Goal: Feedback & Contribution: Contribute content

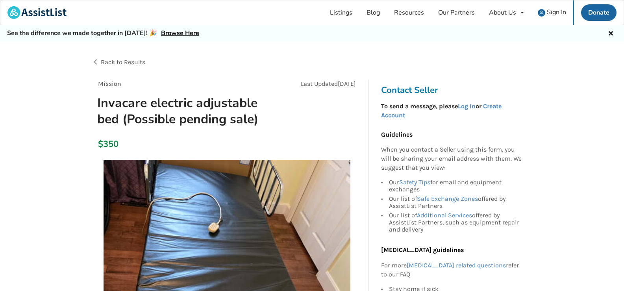
click at [106, 63] on span "Back to Results" at bounding box center [123, 61] width 45 height 7
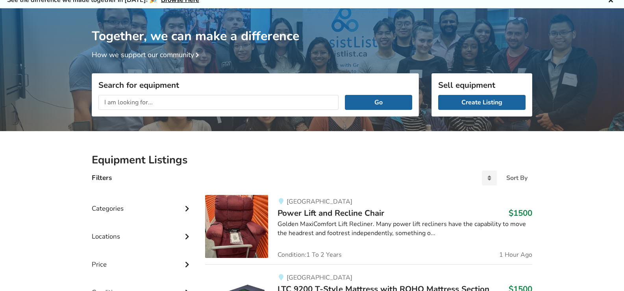
scroll to position [79, 0]
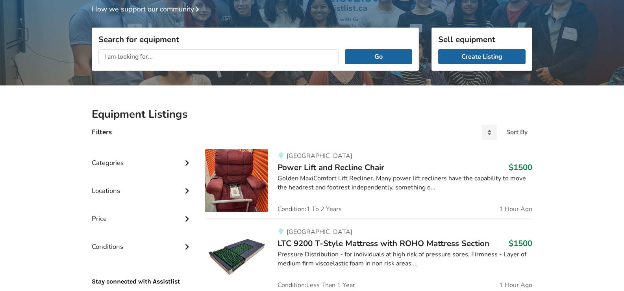
click at [169, 60] on input "text" at bounding box center [218, 56] width 240 height 15
click at [345, 49] on button "Go" at bounding box center [378, 56] width 67 height 15
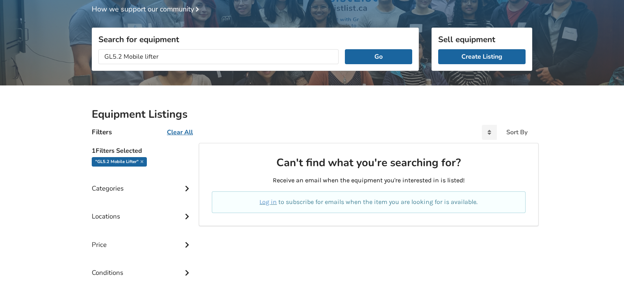
drag, startPoint x: 123, startPoint y: 56, endPoint x: 65, endPoint y: 54, distance: 57.9
click at [65, 54] on div "Together, we can make a difference How we support our community Search for equi…" at bounding box center [312, 162] width 624 height 399
click at [345, 49] on button "Go" at bounding box center [378, 56] width 67 height 15
drag, startPoint x: 126, startPoint y: 54, endPoint x: 105, endPoint y: 55, distance: 21.3
click at [105, 55] on input "Mobile lifter" at bounding box center [218, 56] width 240 height 15
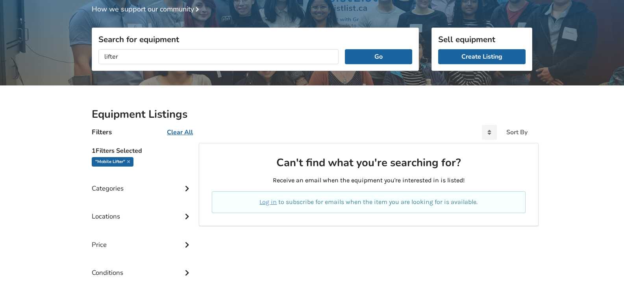
click at [345, 49] on button "Go" at bounding box center [378, 56] width 67 height 15
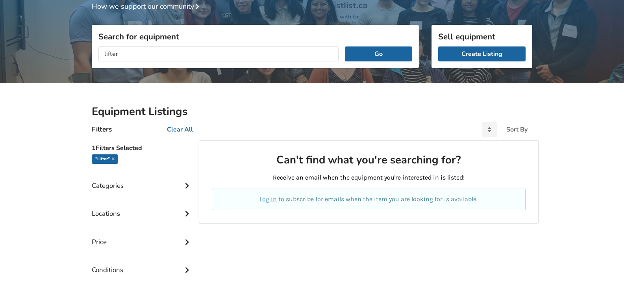
scroll to position [9, 0]
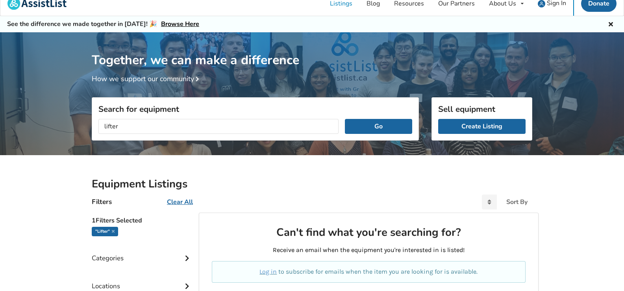
click at [125, 123] on input "lifter" at bounding box center [218, 126] width 240 height 15
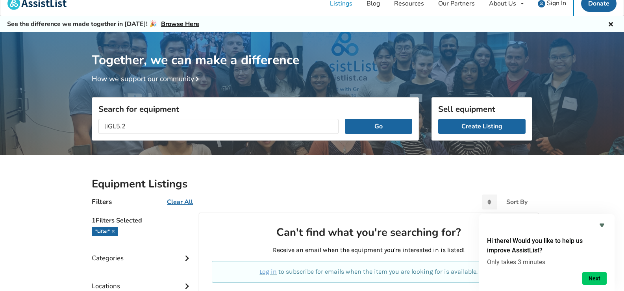
type input "liGL5.2"
click at [345, 119] on button "Go" at bounding box center [378, 126] width 67 height 15
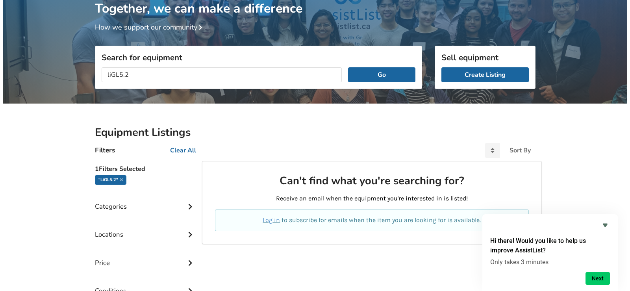
scroll to position [48, 0]
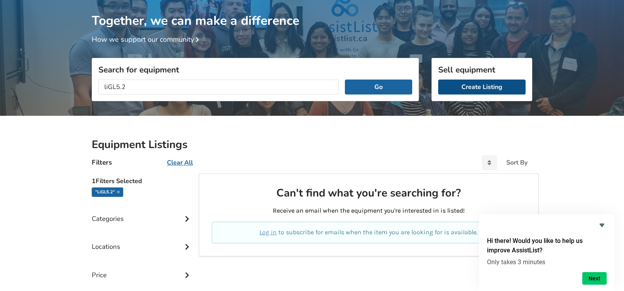
click at [465, 90] on link "Create Listing" at bounding box center [482, 87] width 87 height 15
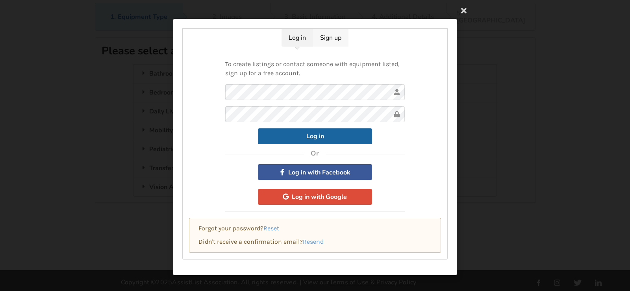
click at [329, 44] on link "Sign up" at bounding box center [330, 38] width 35 height 18
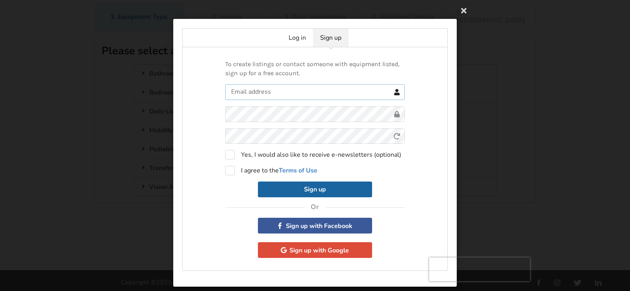
click at [267, 90] on input "text" at bounding box center [315, 92] width 180 height 16
type input "wesleyb@omnicollege.com"
click at [193, 106] on div "To create listings or contact someone with equipment listed, sign up for a free…" at bounding box center [315, 159] width 266 height 224
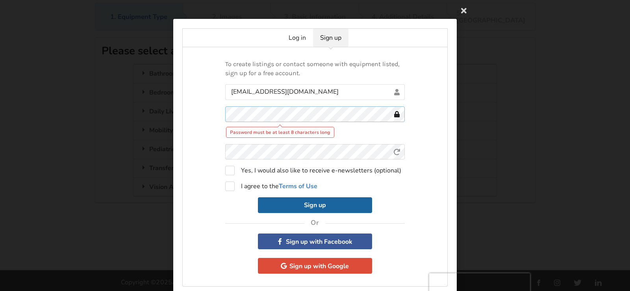
click at [223, 111] on div "To create listings or contact someone with equipment listed, sign up for a free…" at bounding box center [315, 167] width 266 height 240
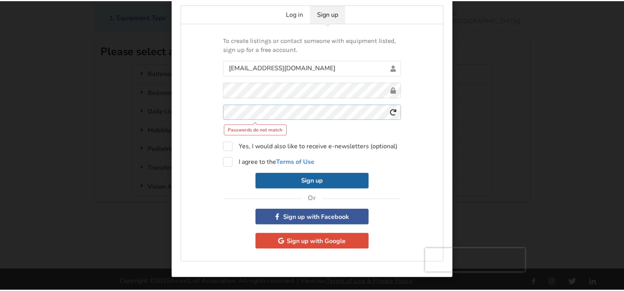
scroll to position [9, 0]
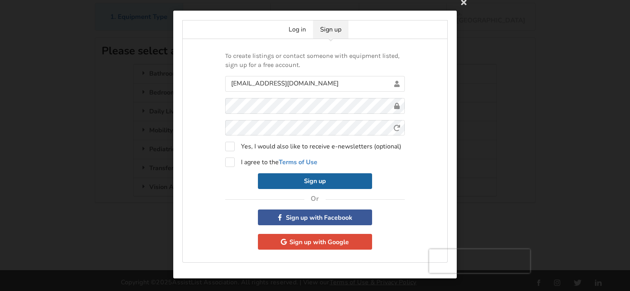
click at [202, 116] on div "To create listings or contact someone with equipment listed, sign up for a free…" at bounding box center [315, 151] width 266 height 224
click at [230, 162] on label "I agree to the Terms of Use" at bounding box center [271, 162] width 92 height 9
checkbox input "true"
click at [273, 178] on button "Sign up" at bounding box center [315, 181] width 114 height 16
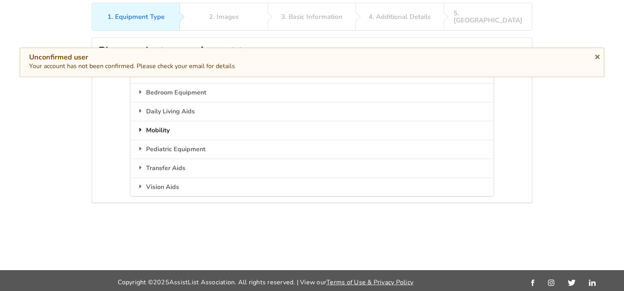
click at [143, 126] on icon at bounding box center [141, 129] width 8 height 6
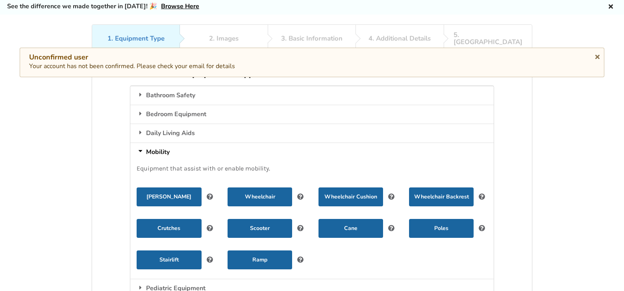
scroll to position [9, 0]
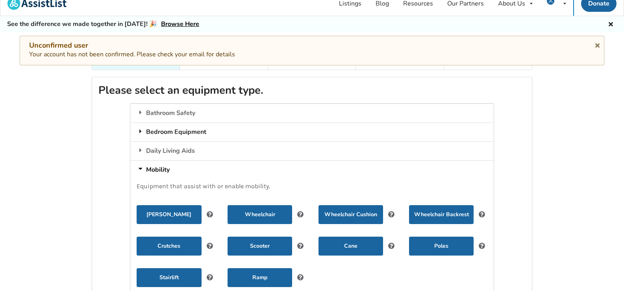
click at [151, 123] on div "Bedroom Equipment" at bounding box center [311, 132] width 363 height 19
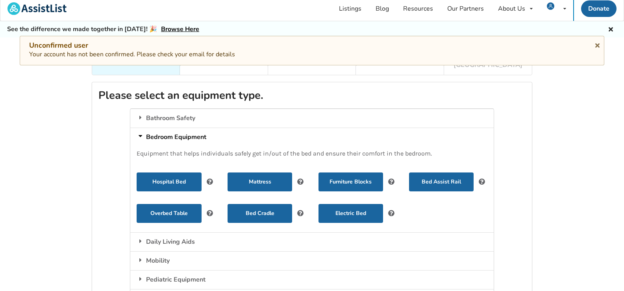
scroll to position [0, 0]
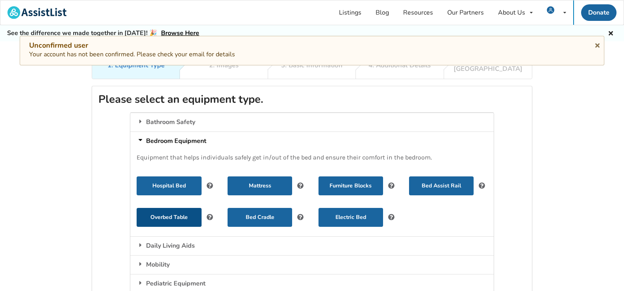
click at [158, 208] on button "Overbed Table" at bounding box center [169, 217] width 65 height 19
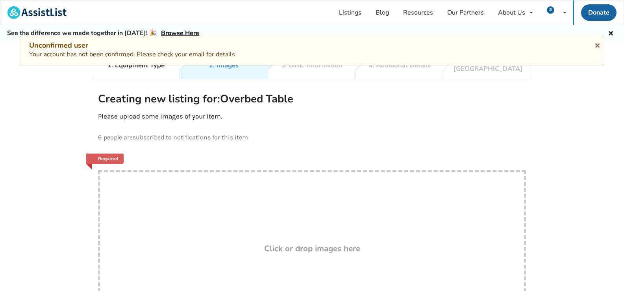
click at [73, 93] on div "1. Equipment Type 2. Images 3. Basic Information 4. Additional Details 5. Previ…" at bounding box center [312, 206] width 624 height 311
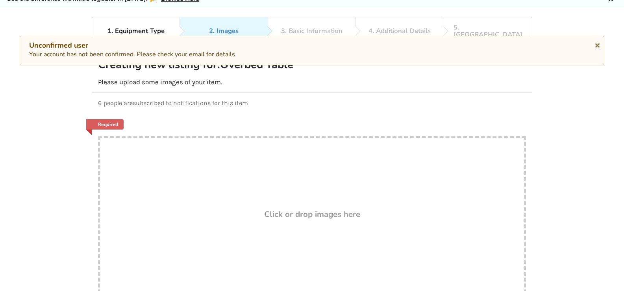
scroll to position [79, 0]
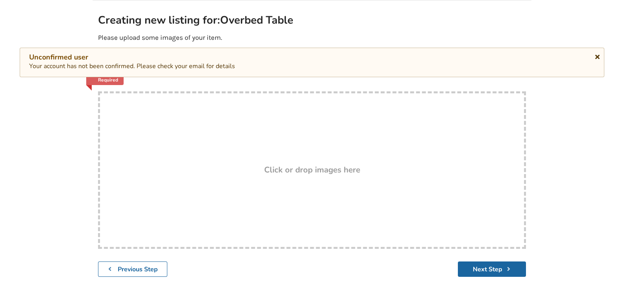
click at [598, 58] on icon at bounding box center [597, 55] width 7 height 6
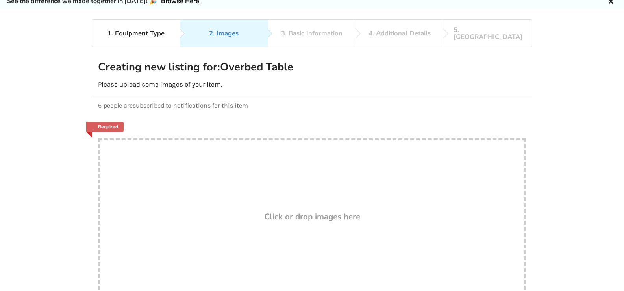
scroll to position [0, 0]
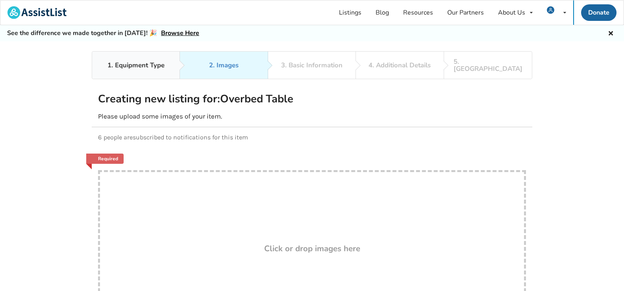
click at [117, 66] on div "1. Equipment Type" at bounding box center [136, 65] width 57 height 7
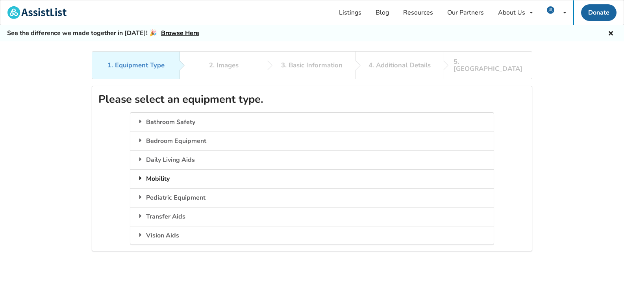
click at [149, 170] on div "Mobility" at bounding box center [311, 178] width 363 height 19
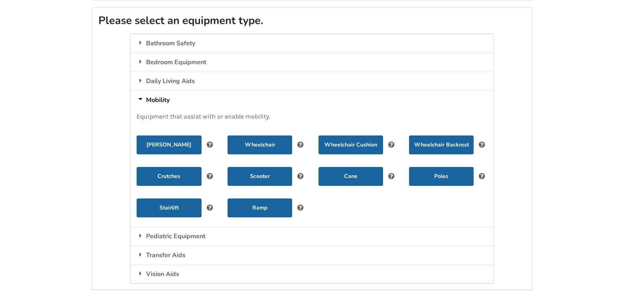
scroll to position [104, 0]
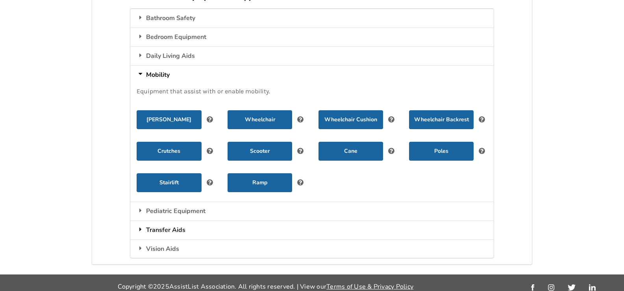
click at [137, 226] on icon at bounding box center [141, 229] width 8 height 6
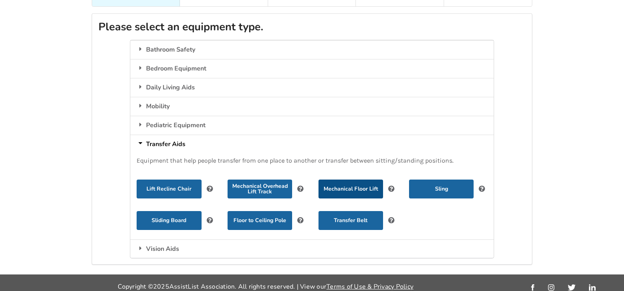
click at [355, 180] on button "Mechanical Floor Lift" at bounding box center [351, 189] width 65 height 19
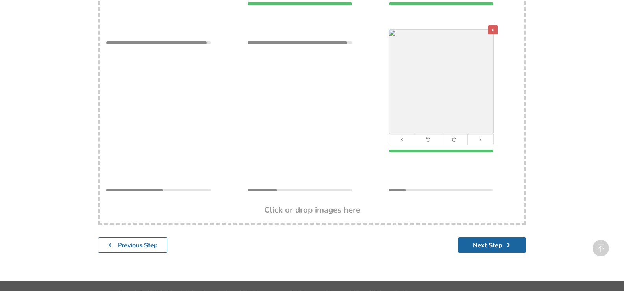
scroll to position [315, 0]
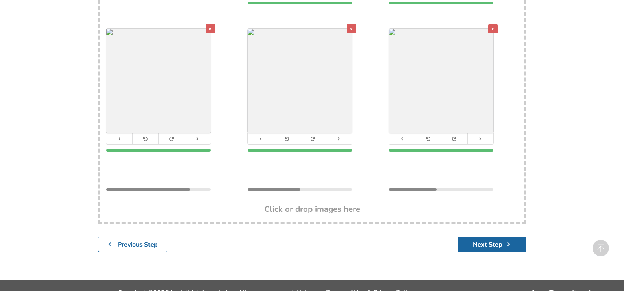
click at [210, 24] on div "x" at bounding box center [210, 28] width 9 height 9
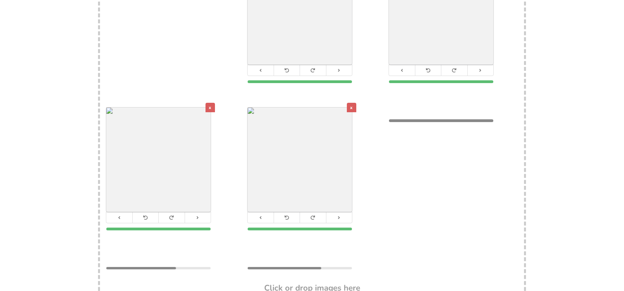
scroll to position [158, 0]
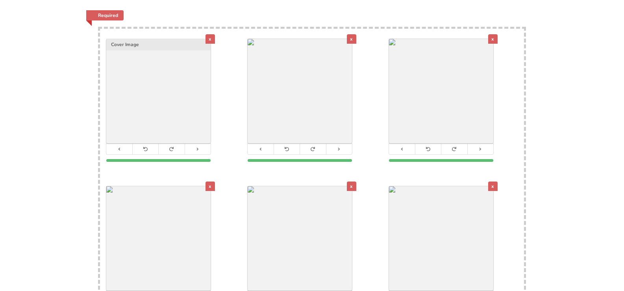
click at [491, 182] on div "x" at bounding box center [493, 186] width 9 height 9
click at [210, 34] on div "x" at bounding box center [210, 38] width 9 height 9
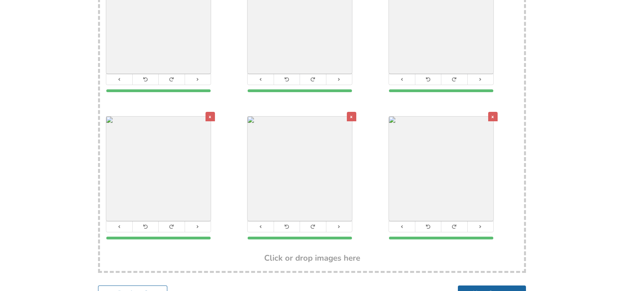
scroll to position [236, 0]
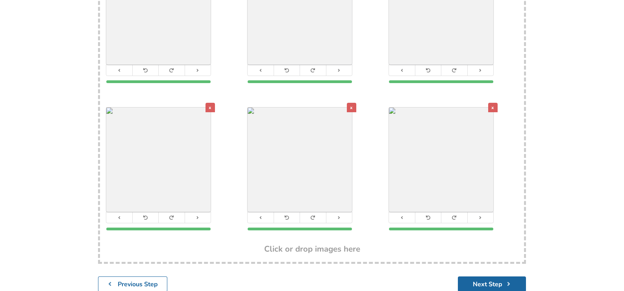
click at [494, 103] on div "x" at bounding box center [493, 107] width 9 height 9
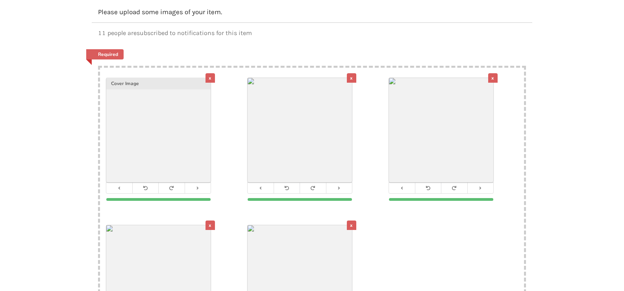
scroll to position [118, 0]
click at [350, 221] on div "x" at bounding box center [351, 225] width 9 height 9
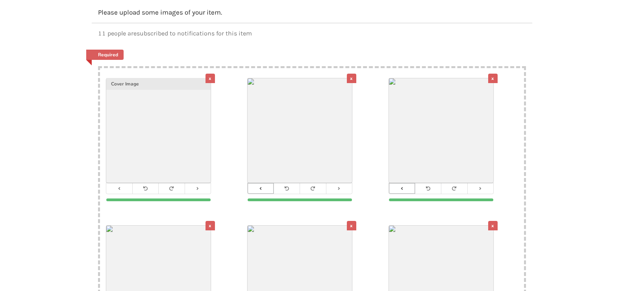
click at [400, 183] on button at bounding box center [402, 188] width 26 height 11
click at [262, 186] on icon at bounding box center [260, 188] width 5 height 4
click at [407, 183] on button at bounding box center [402, 188] width 26 height 11
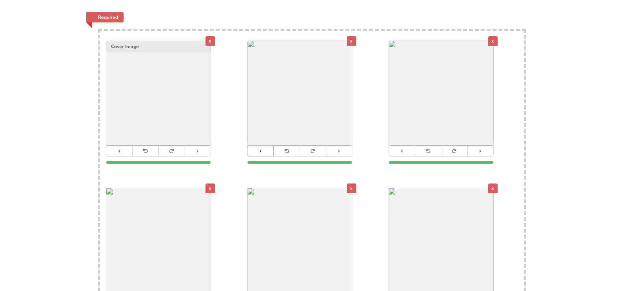
scroll to position [158, 0]
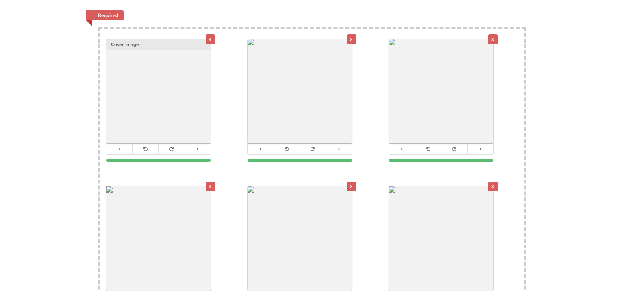
click at [354, 182] on div "x" at bounding box center [351, 186] width 9 height 9
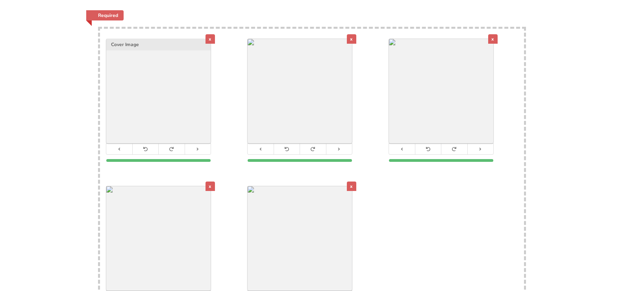
click at [351, 182] on div "x" at bounding box center [351, 186] width 9 height 9
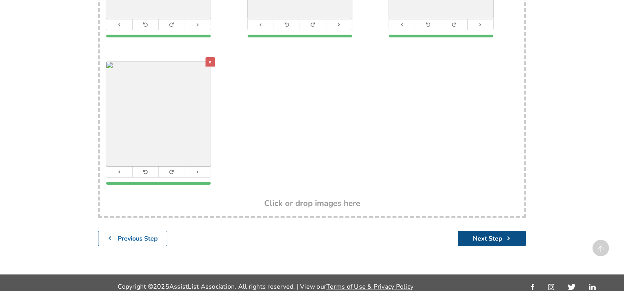
drag, startPoint x: 478, startPoint y: 228, endPoint x: 476, endPoint y: 224, distance: 4.8
click at [478, 231] on button "Next Step" at bounding box center [492, 238] width 68 height 15
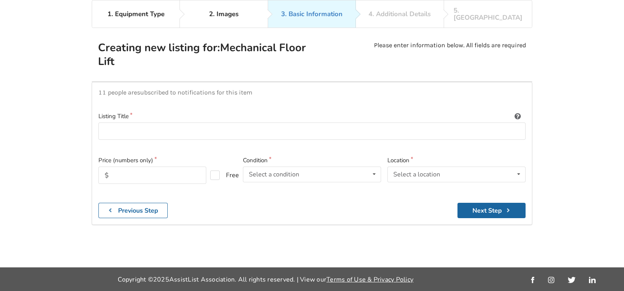
scroll to position [51, 0]
click at [250, 123] on input at bounding box center [311, 132] width 427 height 18
paste input "GL5.2 Mobile lifter"
type input "GL5.2 Mobile lifter (Used)"
click at [189, 167] on input "text" at bounding box center [152, 175] width 108 height 17
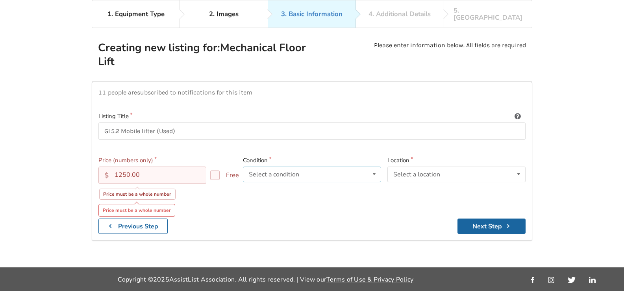
click at [282, 171] on div "Select a condition" at bounding box center [274, 174] width 50 height 6
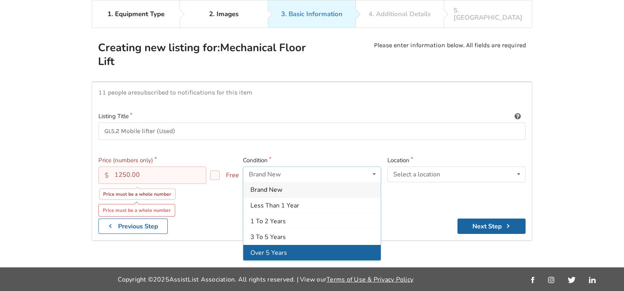
click at [272, 249] on span "Over 5 Years" at bounding box center [269, 253] width 37 height 9
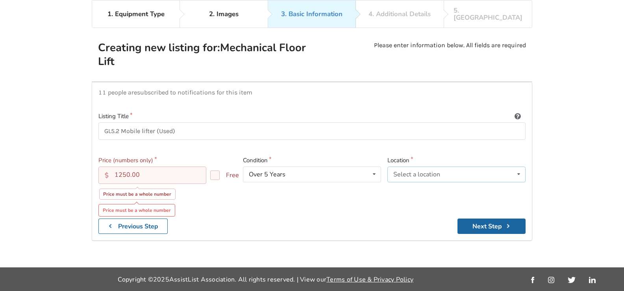
click at [439, 171] on div "Select a location" at bounding box center [417, 174] width 47 height 6
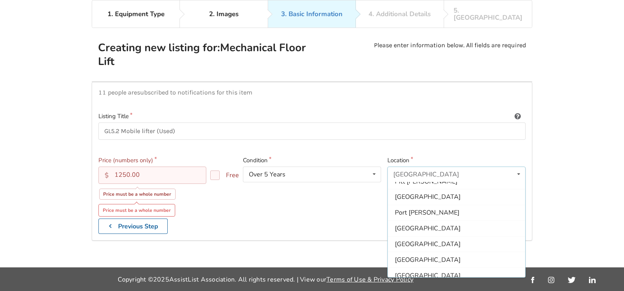
scroll to position [234, 0]
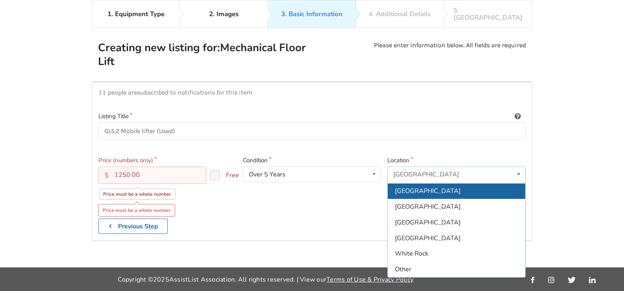
click at [417, 187] on span "[GEOGRAPHIC_DATA]" at bounding box center [428, 191] width 66 height 9
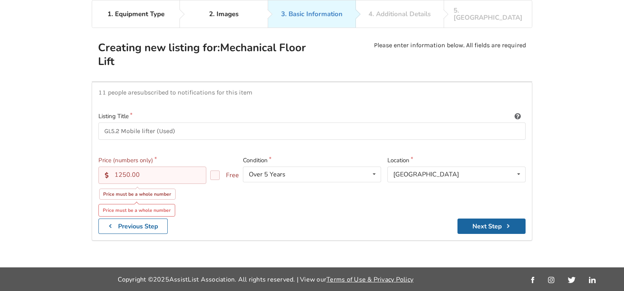
click at [124, 167] on input "1250.00" at bounding box center [152, 175] width 108 height 17
click at [153, 167] on input "1250.00" at bounding box center [152, 175] width 108 height 17
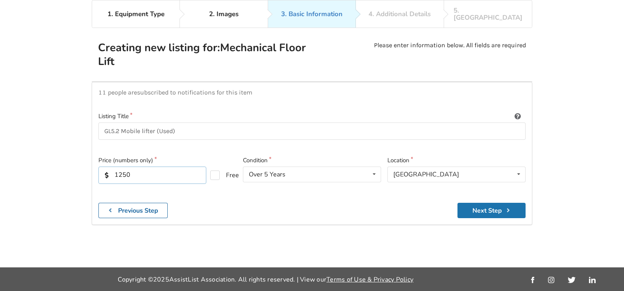
type input "1250"
click at [483, 203] on button "Next Step" at bounding box center [492, 210] width 68 height 15
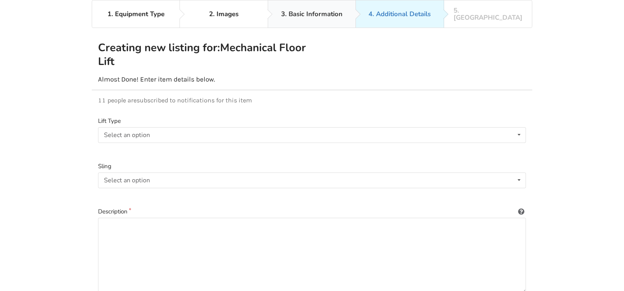
click at [308, 12] on div "3. Basic Information" at bounding box center [311, 14] width 61 height 7
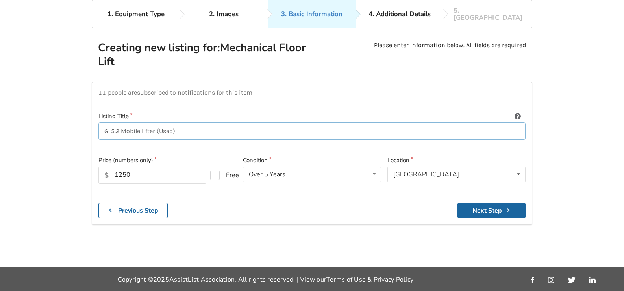
click at [142, 123] on input "GL5.2 Mobile lifter (Used)" at bounding box center [311, 132] width 427 height 18
drag, startPoint x: 140, startPoint y: 123, endPoint x: 123, endPoint y: 126, distance: 17.6
click at [123, 126] on input "GL5.2 Mobile lifter (Used)" at bounding box center [311, 132] width 427 height 18
type input "GL5.2 Active lifter (Used)"
click at [500, 203] on button "Next Step" at bounding box center [492, 210] width 68 height 15
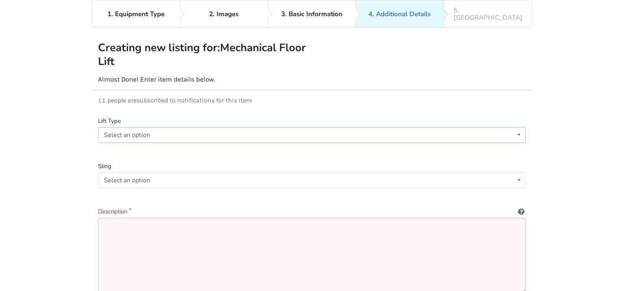
click at [513, 130] on div "Select an option Sit-to-stand Full lift" at bounding box center [312, 135] width 428 height 16
click at [115, 132] on div "Sit-to-stand" at bounding box center [121, 135] width 35 height 6
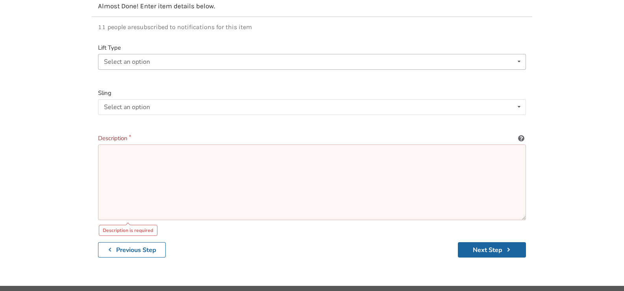
scroll to position [130, 0]
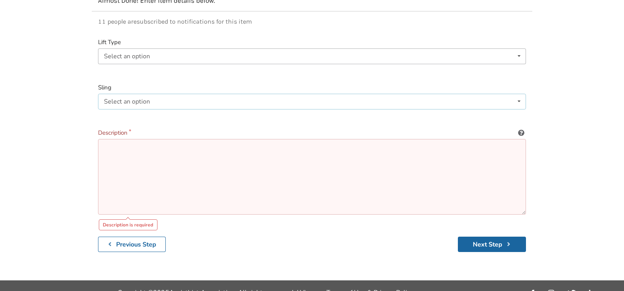
click at [130, 98] on div "Select an option" at bounding box center [127, 101] width 46 height 6
click at [120, 113] on span "Included" at bounding box center [118, 117] width 24 height 9
click at [520, 128] on icon at bounding box center [521, 131] width 7 height 6
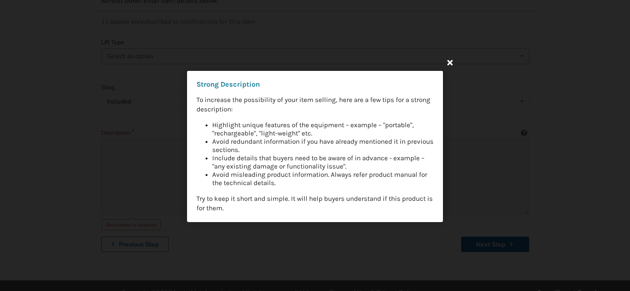
click at [445, 65] on icon at bounding box center [450, 62] width 14 height 14
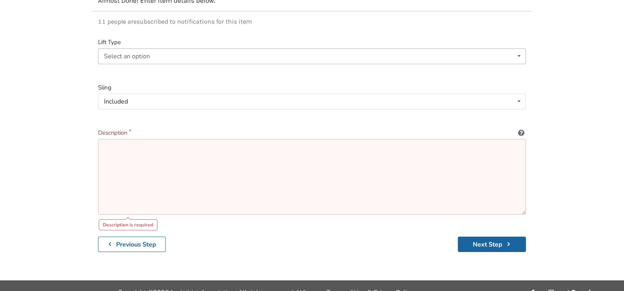
click at [106, 140] on textarea at bounding box center [312, 177] width 428 height 76
paste textarea "The GLS5.2 Active lifter is a mobile standing lifter designed to facilitate day…"
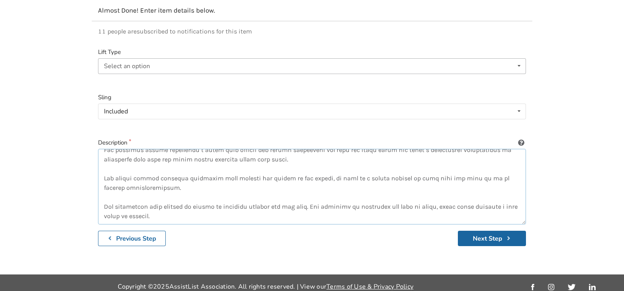
scroll to position [85, 0]
drag, startPoint x: 113, startPoint y: 181, endPoint x: 263, endPoint y: 168, distance: 150.7
drag, startPoint x: 263, startPoint y: 168, endPoint x: 227, endPoint y: 187, distance: 41.4
click at [227, 187] on textarea at bounding box center [312, 187] width 428 height 76
drag, startPoint x: 233, startPoint y: 197, endPoint x: 222, endPoint y: 184, distance: 17.7
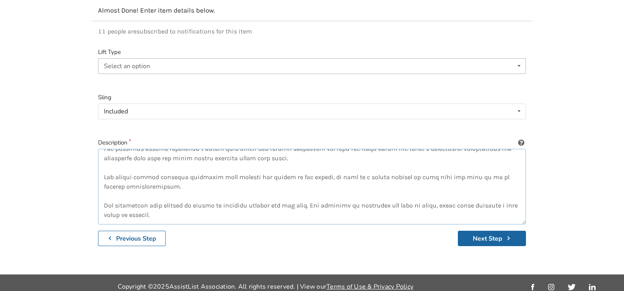
click at [222, 184] on textarea at bounding box center [312, 187] width 428 height 76
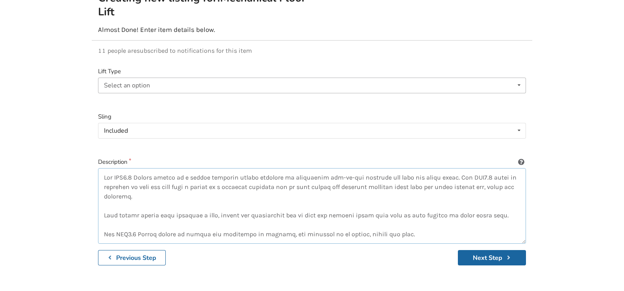
scroll to position [120, 0]
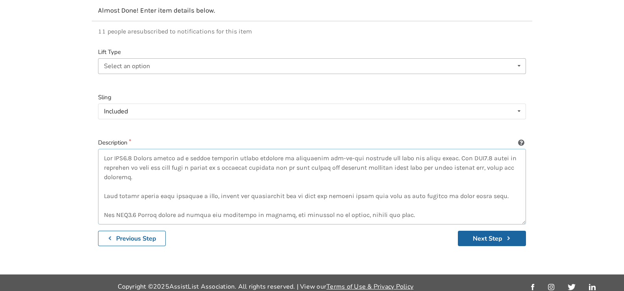
click at [106, 151] on textarea at bounding box center [312, 187] width 428 height 76
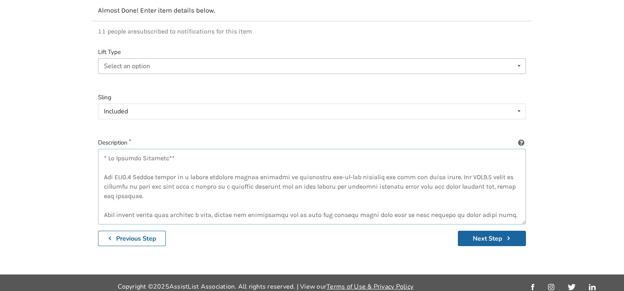
click at [108, 149] on textarea at bounding box center [312, 187] width 428 height 76
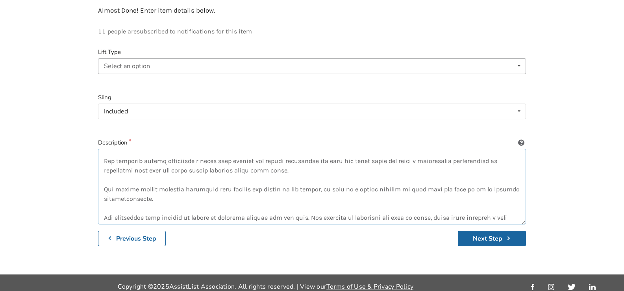
scroll to position [104, 0]
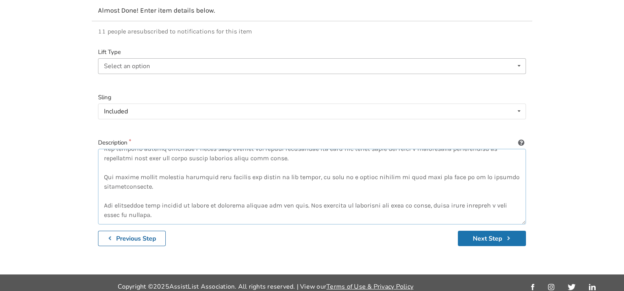
type textarea "* *No Battery Included** The GLS5.2 Active lifter is a mobile standing lifter d…"
click at [484, 234] on button "Next Step" at bounding box center [492, 238] width 68 height 15
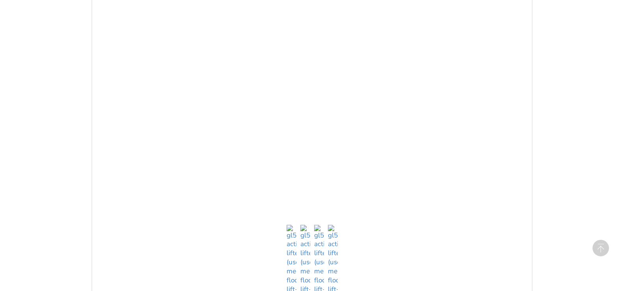
scroll to position [475, 0]
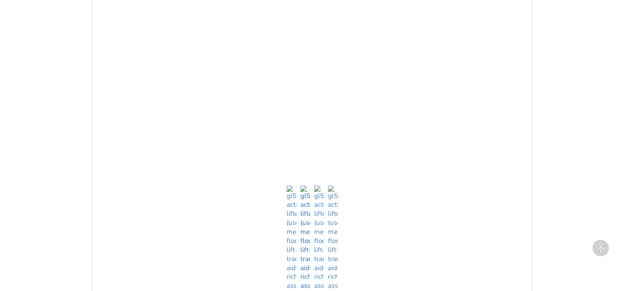
click at [301, 283] on img at bounding box center [306, 243] width 10 height 114
click at [318, 283] on img at bounding box center [319, 243] width 10 height 114
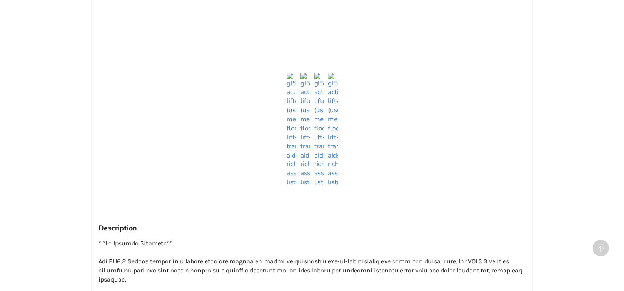
scroll to position [593, 0]
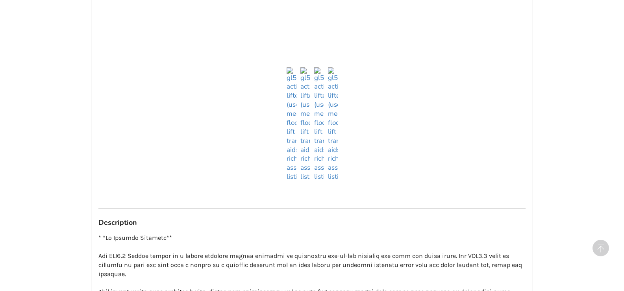
click at [336, 168] on img at bounding box center [333, 124] width 10 height 114
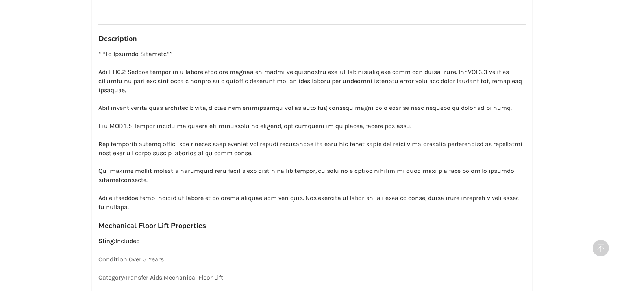
scroll to position [617, 0]
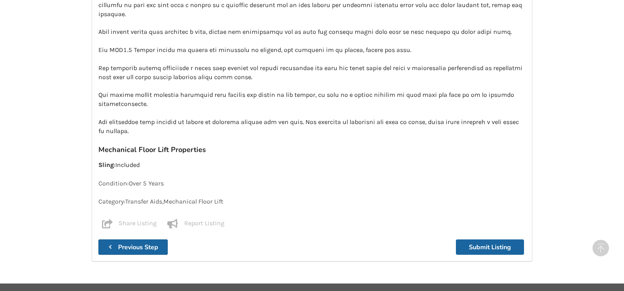
click at [150, 243] on b "Previous Step" at bounding box center [138, 247] width 40 height 9
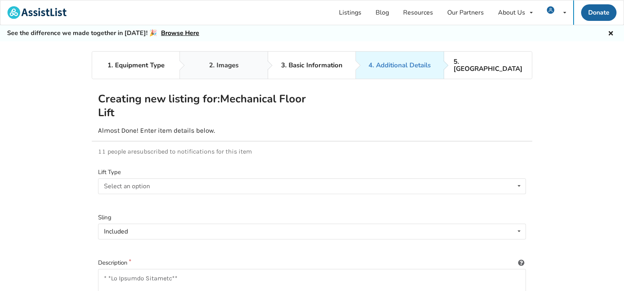
click at [224, 63] on div "2. Images" at bounding box center [224, 65] width 30 height 7
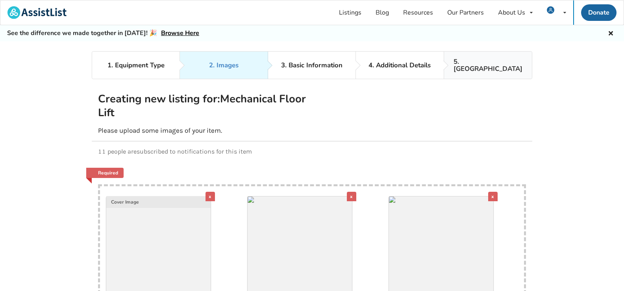
click at [480, 62] on div "5. Preview" at bounding box center [488, 65] width 69 height 14
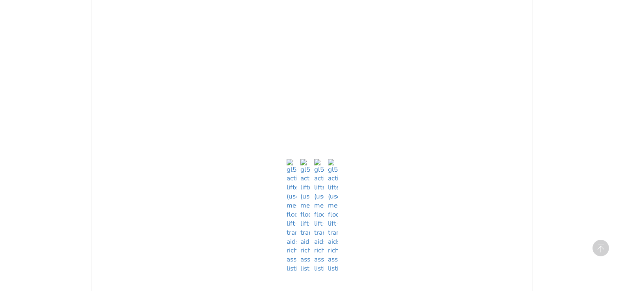
scroll to position [512, 0]
click at [320, 253] on img at bounding box center [319, 205] width 10 height 114
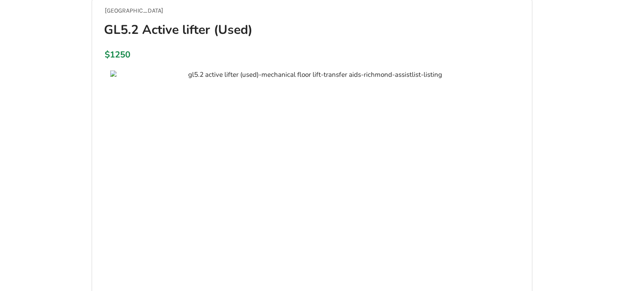
scroll to position [0, 0]
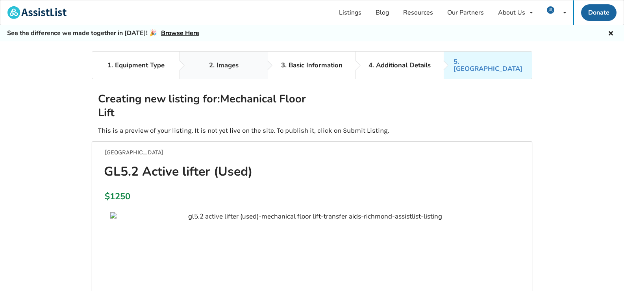
click at [220, 66] on link "2. Images" at bounding box center [224, 65] width 88 height 27
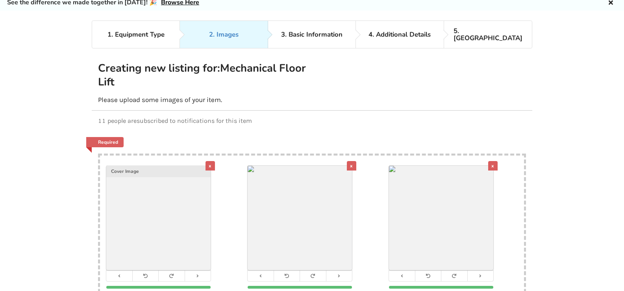
scroll to position [118, 0]
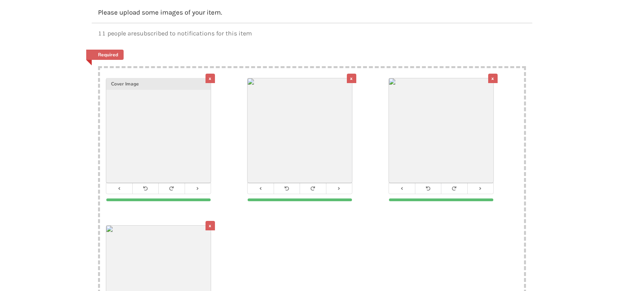
click at [492, 74] on div "x" at bounding box center [493, 78] width 9 height 9
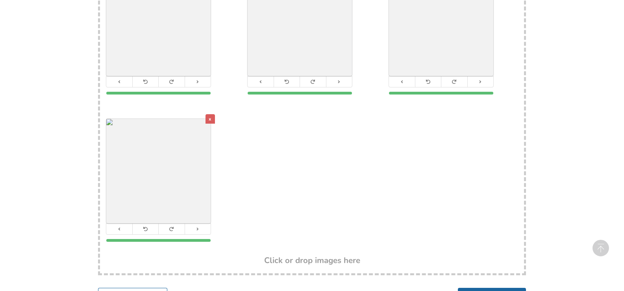
scroll to position [253, 0]
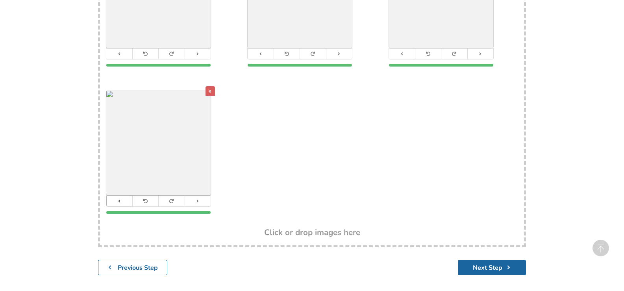
click at [120, 197] on button at bounding box center [119, 201] width 26 height 11
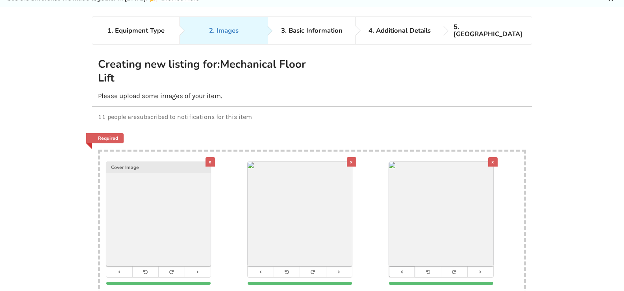
scroll to position [0, 0]
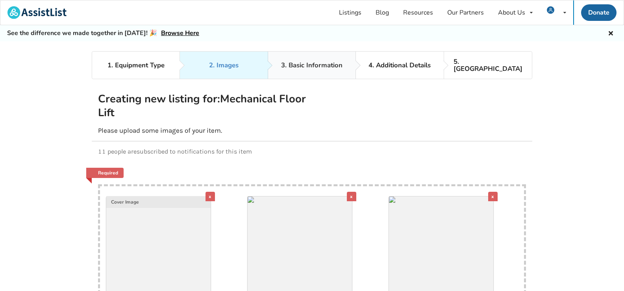
click at [318, 63] on div "3. Basic Information" at bounding box center [311, 65] width 61 height 7
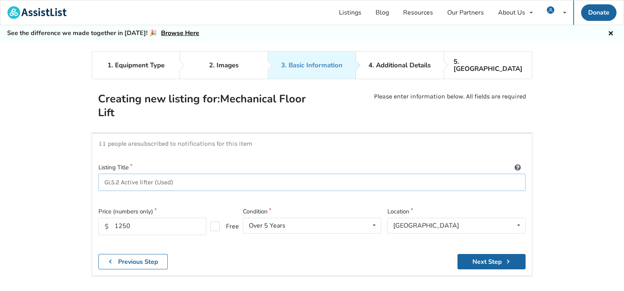
click at [172, 175] on input "GL5.2 Active lifter (Used)" at bounding box center [311, 183] width 427 height 18
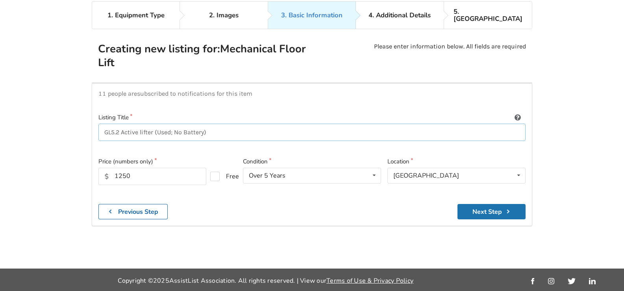
scroll to position [51, 0]
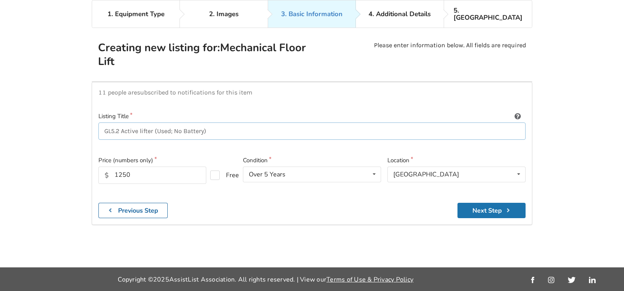
type input "GL5.2 Active lifter (Used; No Battery)"
click at [505, 207] on icon "submit" at bounding box center [508, 210] width 7 height 6
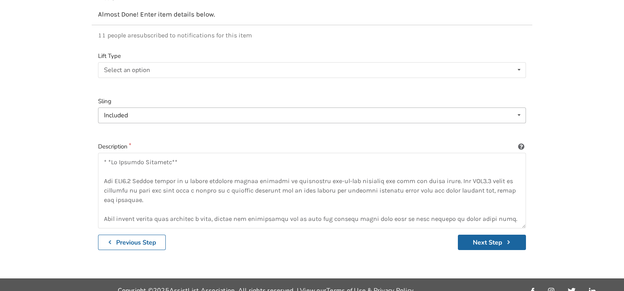
scroll to position [120, 0]
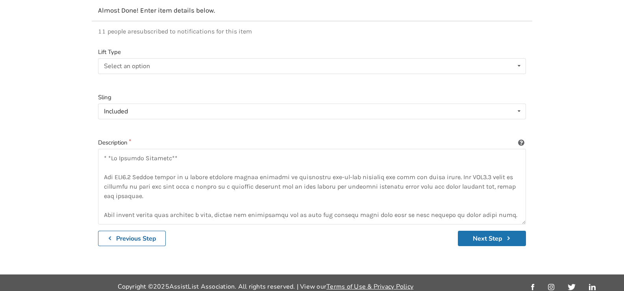
click at [477, 236] on button "Next Step" at bounding box center [492, 238] width 68 height 15
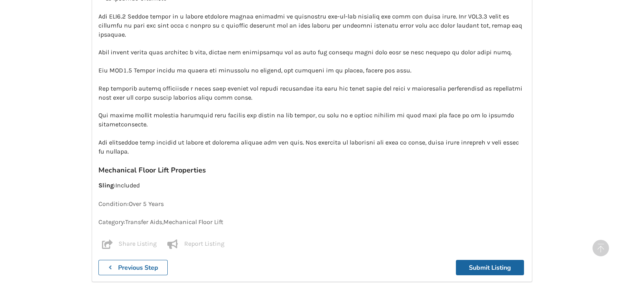
scroll to position [814, 0]
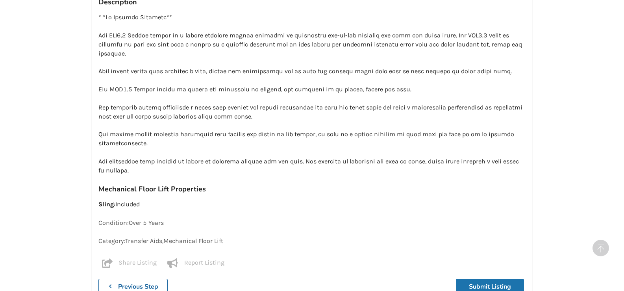
click at [491, 279] on button "Submit Listing" at bounding box center [490, 286] width 68 height 15
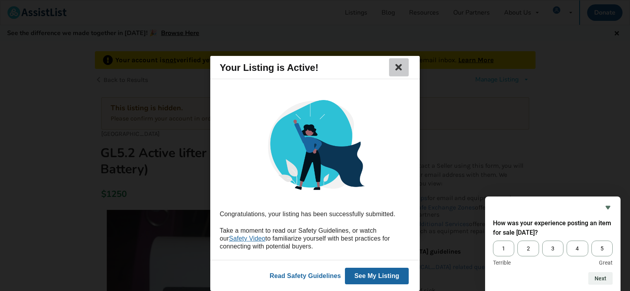
click at [398, 69] on icon at bounding box center [399, 67] width 11 height 9
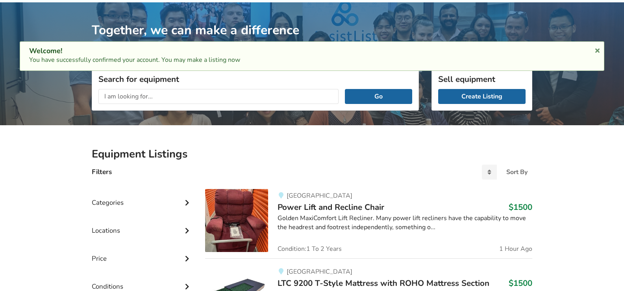
scroll to position [41, 0]
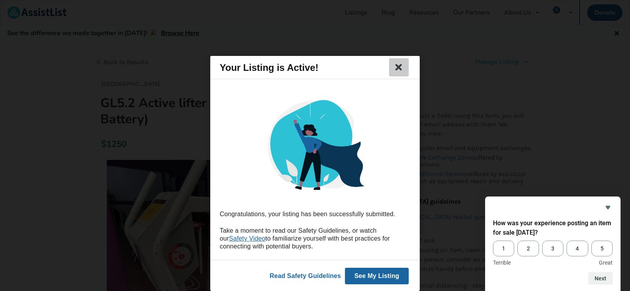
click at [400, 69] on icon at bounding box center [399, 67] width 11 height 9
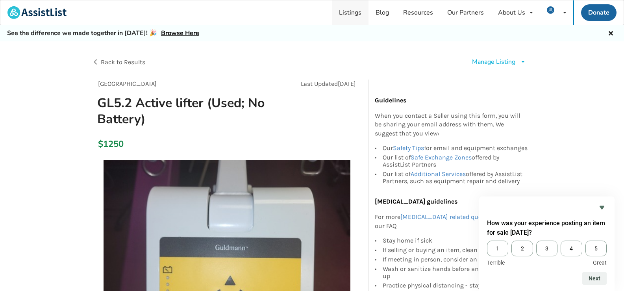
click at [357, 15] on link "Listings" at bounding box center [350, 12] width 37 height 24
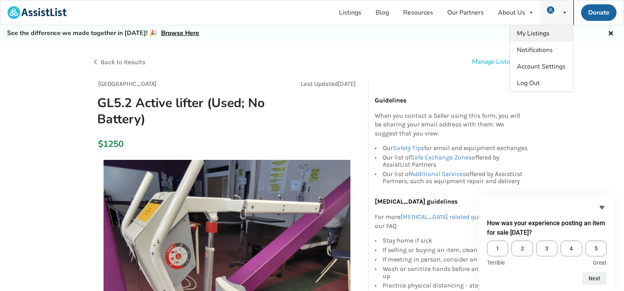
click at [539, 31] on span "My Listings" at bounding box center [533, 33] width 33 height 9
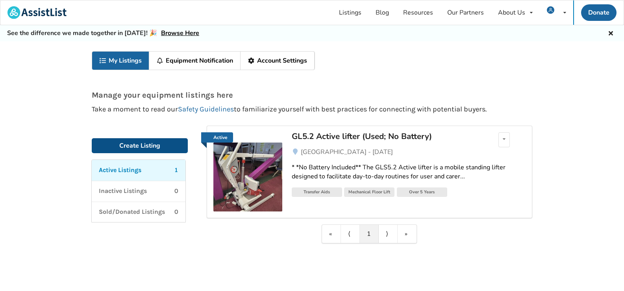
click at [126, 147] on link "Create Listing" at bounding box center [140, 145] width 96 height 15
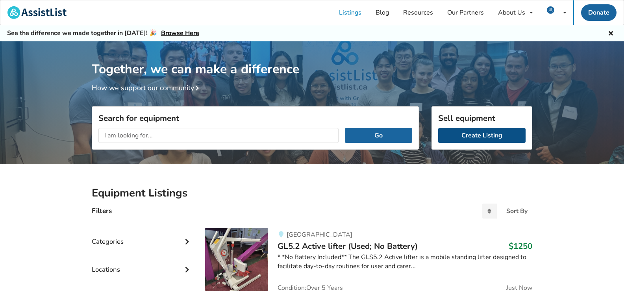
click at [455, 137] on link "Create Listing" at bounding box center [482, 135] width 87 height 15
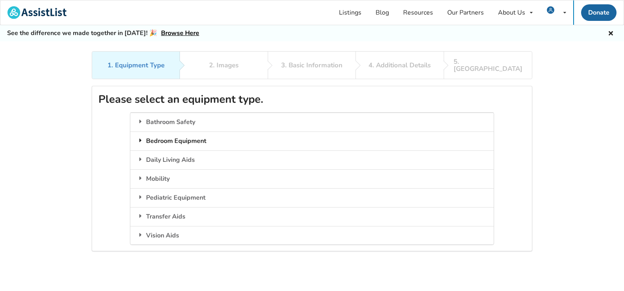
click at [164, 133] on div "Bedroom Equipment" at bounding box center [311, 141] width 363 height 19
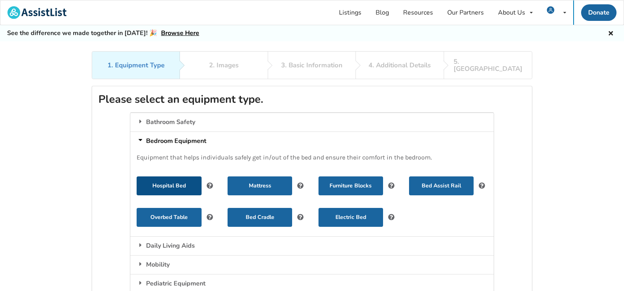
click at [163, 181] on button "Hospital Bed" at bounding box center [169, 186] width 65 height 19
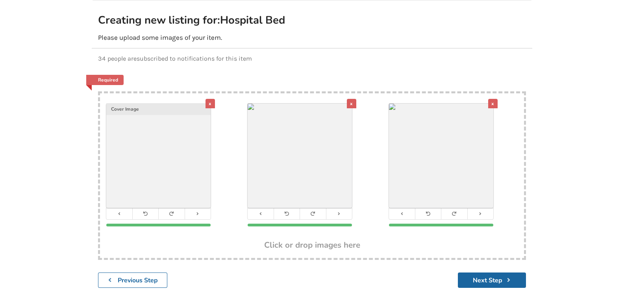
scroll to position [121, 0]
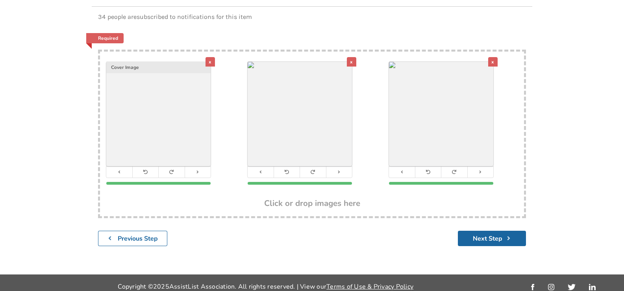
click at [454, 114] on img at bounding box center [441, 114] width 104 height 104
click at [398, 169] on button at bounding box center [402, 172] width 26 height 11
click at [262, 167] on button at bounding box center [261, 172] width 26 height 11
click at [316, 170] on icon at bounding box center [312, 172] width 5 height 4
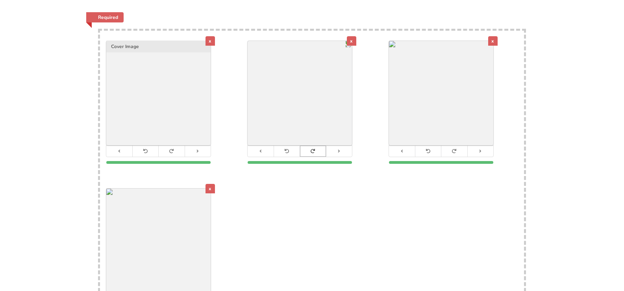
scroll to position [160, 0]
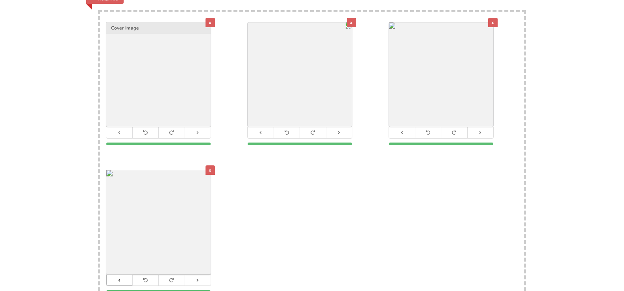
click at [121, 278] on icon at bounding box center [119, 280] width 5 height 4
click at [122, 275] on button at bounding box center [119, 280] width 26 height 11
click at [411, 127] on button at bounding box center [402, 132] width 26 height 11
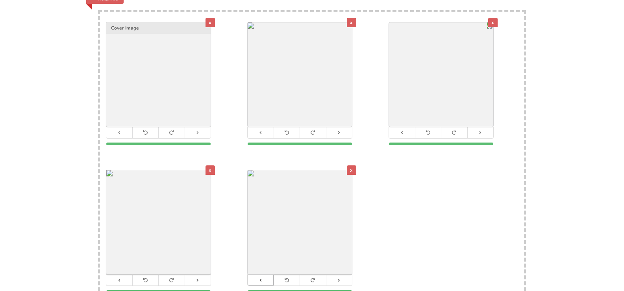
click at [256, 275] on button at bounding box center [261, 280] width 26 height 11
click at [120, 278] on icon at bounding box center [119, 280] width 5 height 4
click at [401, 130] on icon at bounding box center [402, 132] width 5 height 4
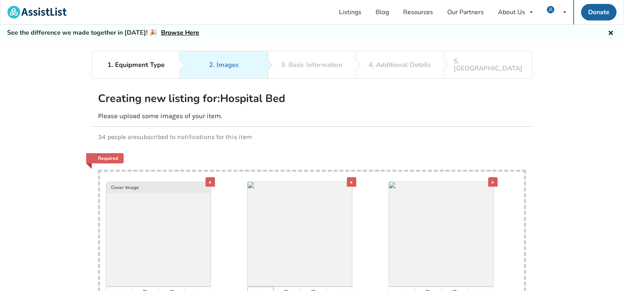
scroll to position [0, 0]
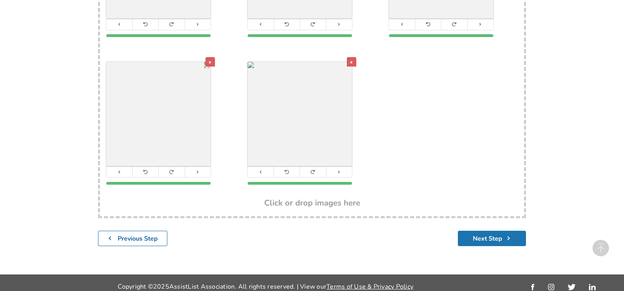
click at [494, 232] on button "Next Step" at bounding box center [492, 238] width 68 height 15
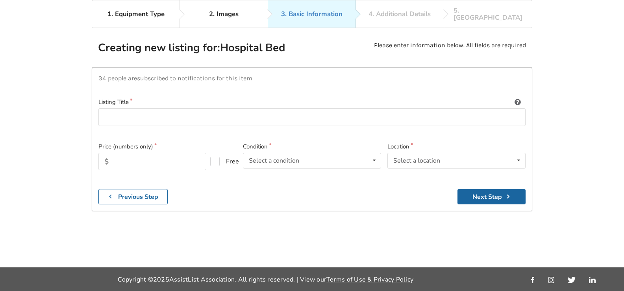
scroll to position [51, 0]
click at [194, 108] on input at bounding box center [311, 117] width 427 height 18
paste input "Invacare Full-Electric Hospital Bed Half Rail"
type input "Invacare Full-Electric Hospital Bed Half Rail (Includes Delivery and Installati…"
click at [154, 153] on input "text" at bounding box center [152, 161] width 108 height 17
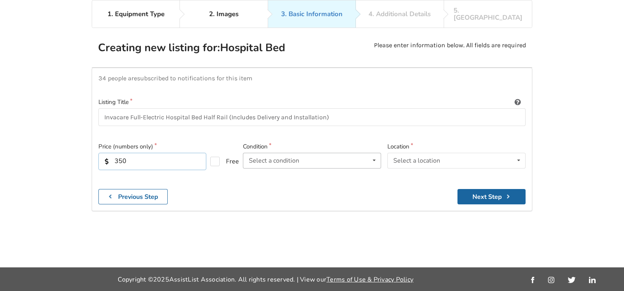
type input "350"
click at [369, 153] on icon at bounding box center [374, 160] width 11 height 15
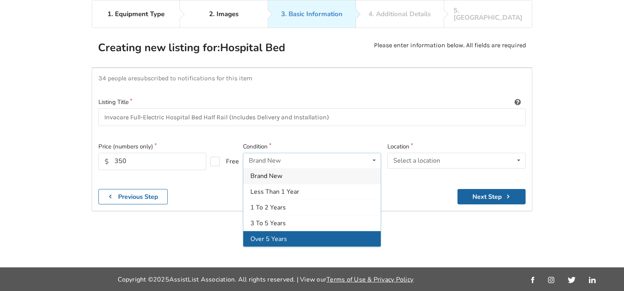
click at [317, 231] on div "Over 5 Years" at bounding box center [312, 239] width 138 height 16
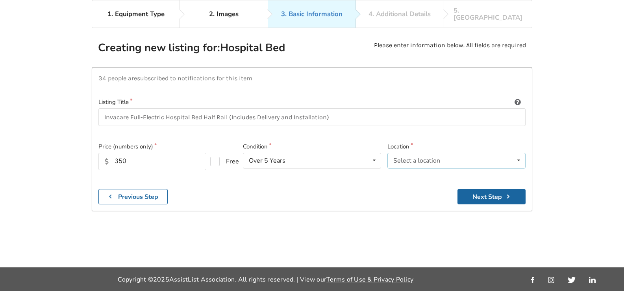
click at [427, 158] on div "Select a location" at bounding box center [417, 161] width 47 height 6
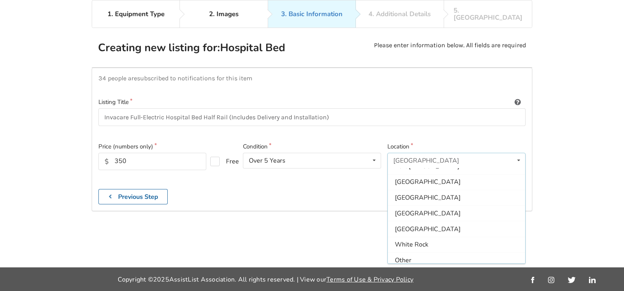
scroll to position [234, 0]
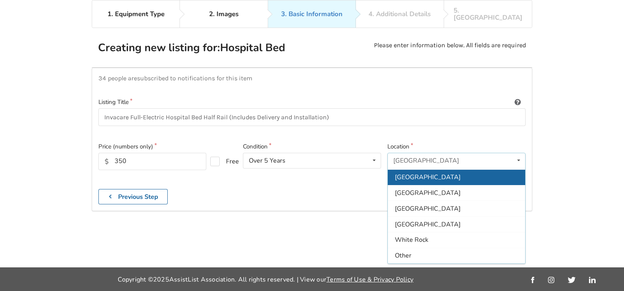
click at [417, 174] on span "[GEOGRAPHIC_DATA]" at bounding box center [428, 177] width 66 height 9
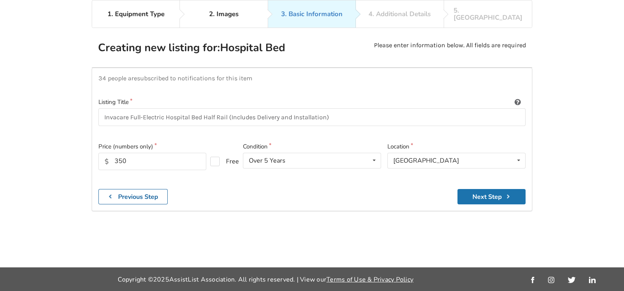
click at [483, 189] on button "Next Step" at bounding box center [492, 196] width 68 height 15
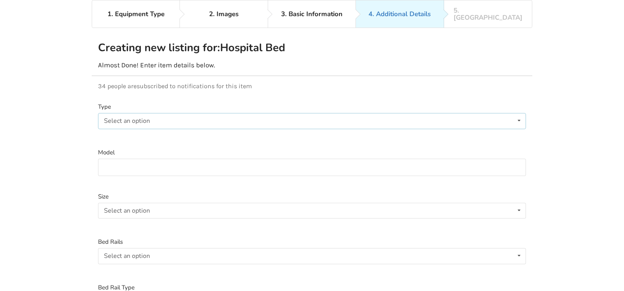
click at [110, 118] on div "Select an option" at bounding box center [127, 121] width 46 height 6
click at [114, 132] on span "Electric" at bounding box center [116, 136] width 21 height 9
click at [285, 159] on input at bounding box center [312, 168] width 428 height 18
type input "5301IVC"
click at [173, 205] on div "Select an option Twin Double Queen" at bounding box center [312, 211] width 428 height 16
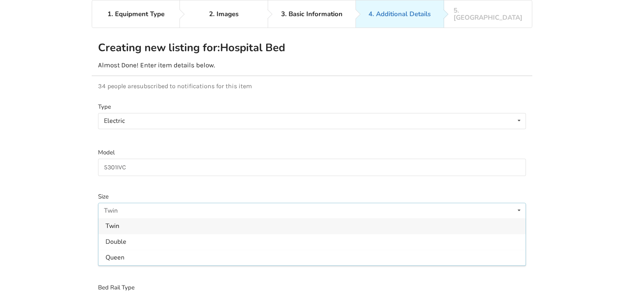
click at [117, 222] on span "Twin" at bounding box center [113, 226] width 14 height 9
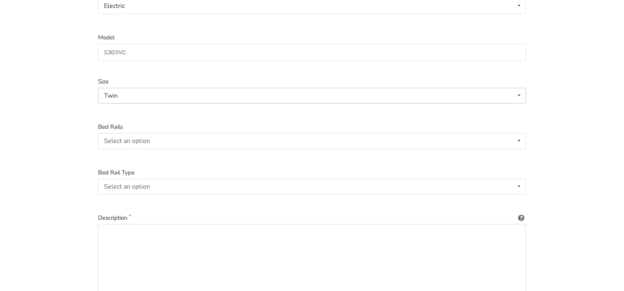
scroll to position [169, 0]
click at [121, 135] on div "Select an option" at bounding box center [127, 138] width 46 height 6
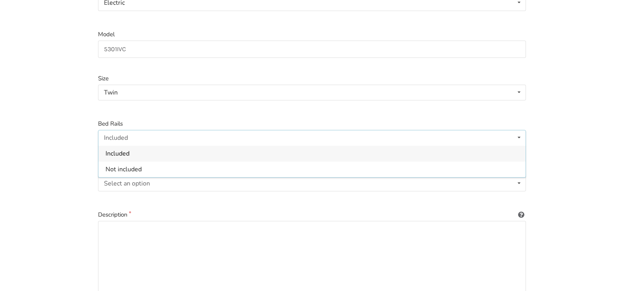
click at [117, 149] on span "Included" at bounding box center [118, 153] width 24 height 9
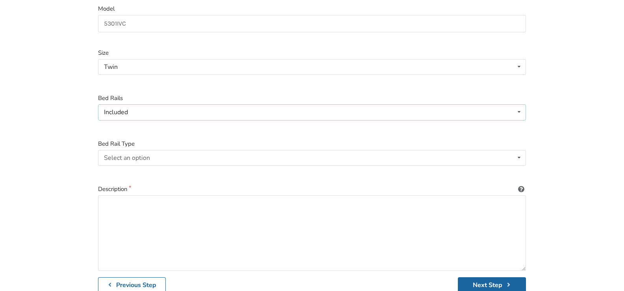
scroll to position [209, 0]
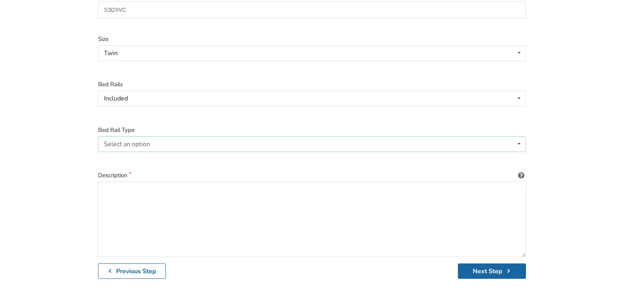
click at [119, 141] on div "Select an option" at bounding box center [127, 144] width 46 height 6
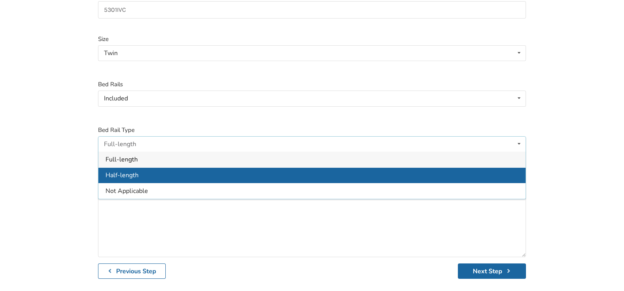
click at [116, 167] on div "Half-length" at bounding box center [311, 175] width 427 height 16
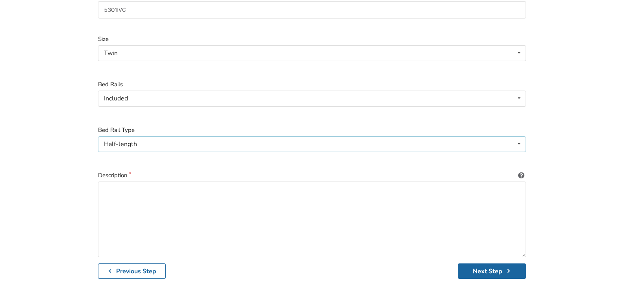
scroll to position [242, 0]
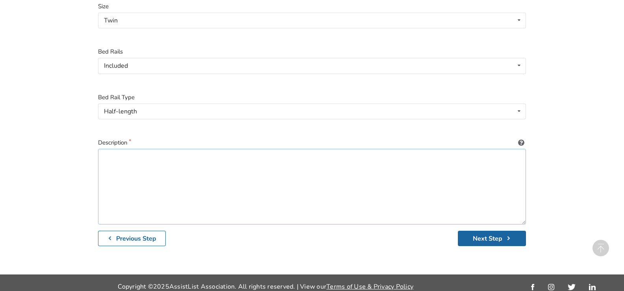
click at [136, 149] on textarea at bounding box center [312, 187] width 428 height 76
paste textarea "Key Features: Weight Capacity: 350 lbs (158 kg) patient weight Height Range: 15…"
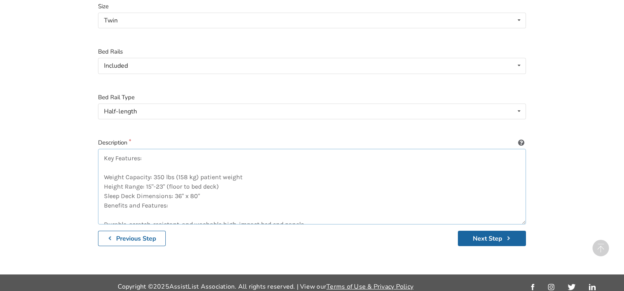
click at [106, 154] on textarea "Key Features: Weight Capacity: 350 lbs (158 kg) patient weight Height Range: 15…" at bounding box center [312, 187] width 428 height 76
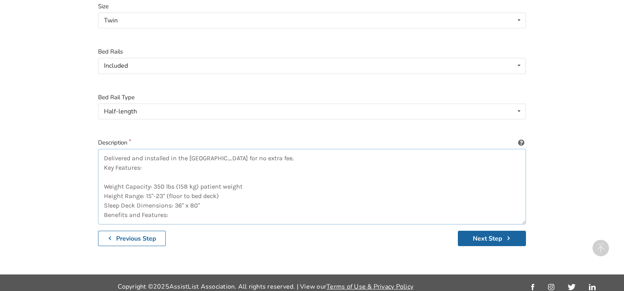
click at [162, 169] on textarea "Delivered and installed in the lower mainland for no extra fee. Key Features: W…" at bounding box center [312, 187] width 428 height 76
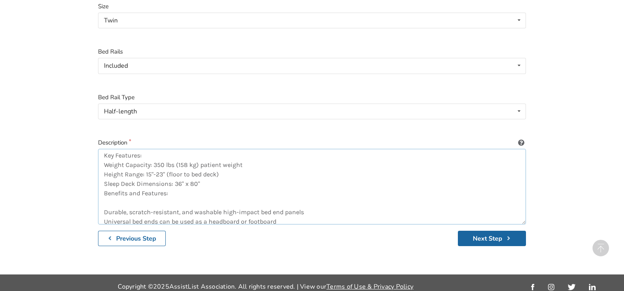
scroll to position [0, 0]
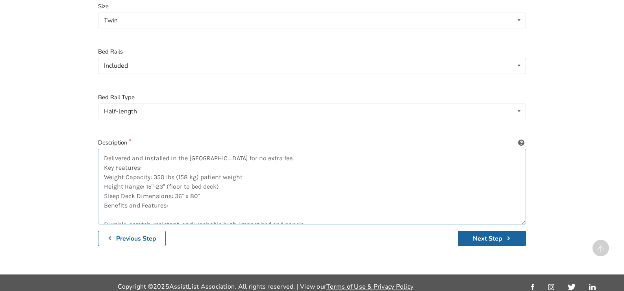
click at [104, 159] on textarea "Delivered and installed in the lower mainland for no extra fee. Key Features: W…" at bounding box center [312, 187] width 428 height 76
click at [301, 149] on textarea "*Delivered and installed in the lower mainland for no extra fee. Key Features: …" at bounding box center [312, 187] width 428 height 76
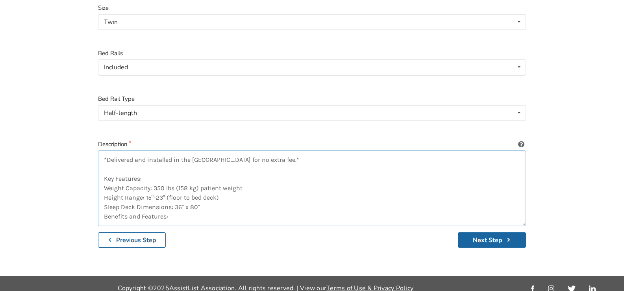
scroll to position [242, 0]
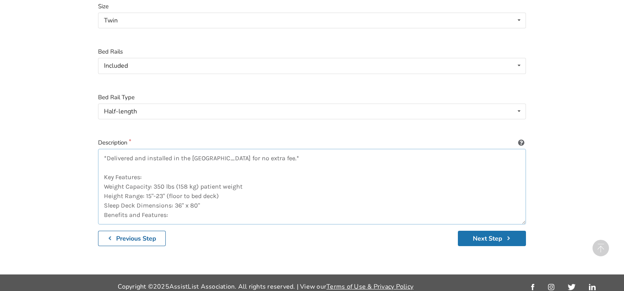
type textarea "*Delivered and installed in the lower mainland for no extra fee.* Key Features:…"
click at [481, 232] on button "Next Step" at bounding box center [492, 238] width 68 height 15
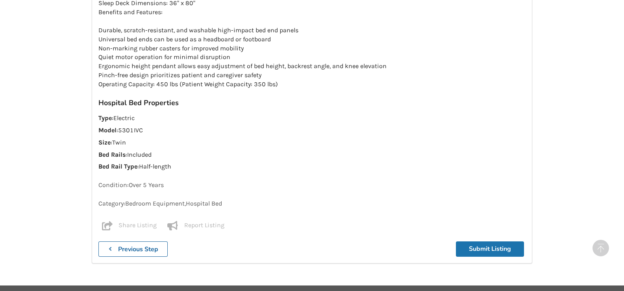
scroll to position [639, 0]
click at [476, 242] on button "Submit Listing" at bounding box center [490, 249] width 68 height 15
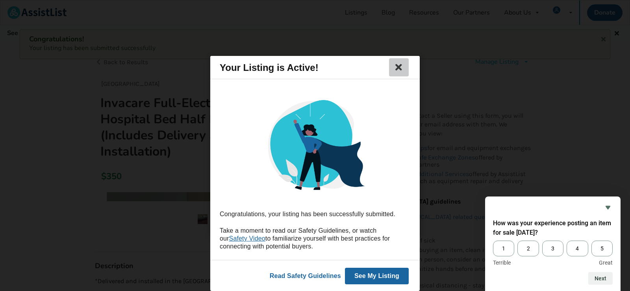
click at [400, 68] on icon at bounding box center [399, 67] width 11 height 9
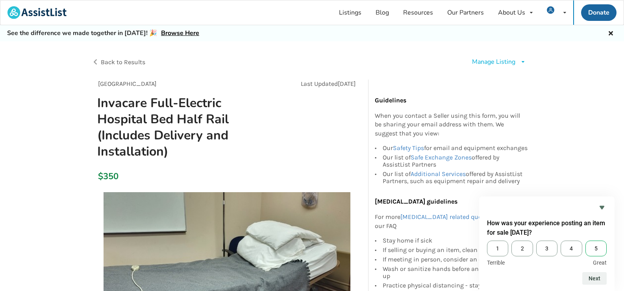
click at [593, 249] on span "5" at bounding box center [596, 249] width 21 height 16
click at [586, 241] on input "5" at bounding box center [586, 241] width 0 height 0
click at [598, 277] on button "Next" at bounding box center [595, 278] width 24 height 13
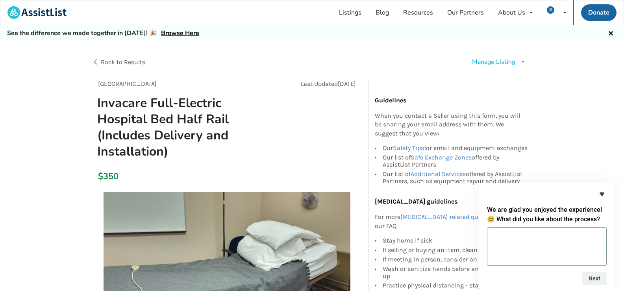
click at [603, 191] on icon "Hide survey" at bounding box center [602, 194] width 9 height 9
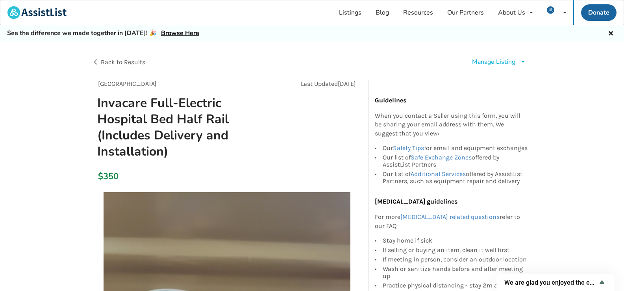
click at [95, 62] on div "Back to Results" at bounding box center [202, 62] width 221 height 22
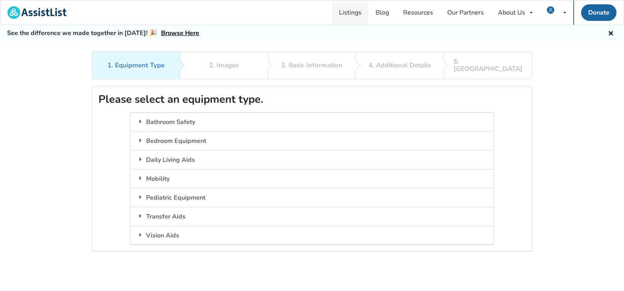
click at [348, 18] on link "Listings" at bounding box center [350, 12] width 37 height 24
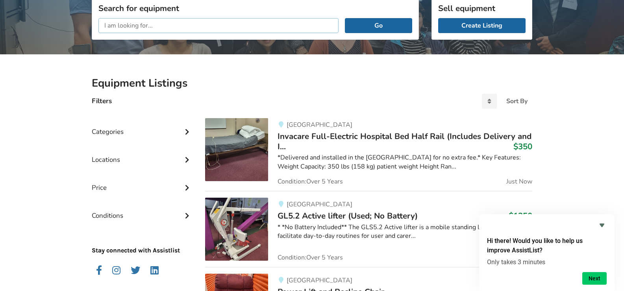
scroll to position [79, 0]
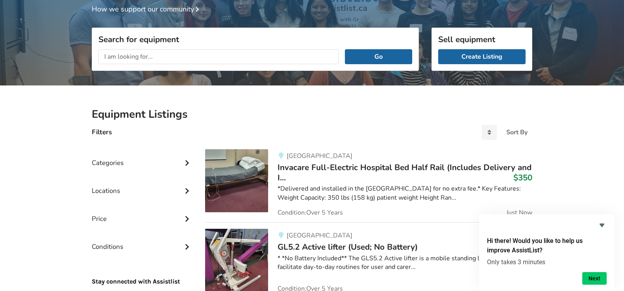
click at [122, 169] on div "Categories" at bounding box center [142, 157] width 101 height 28
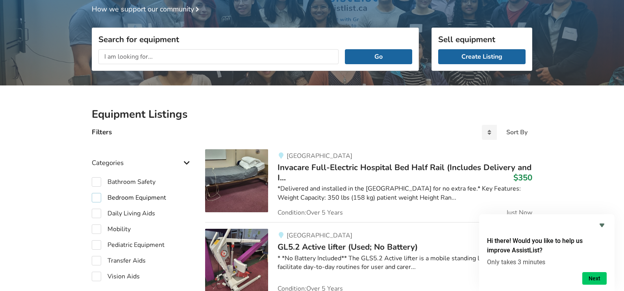
click at [119, 195] on label "Bedroom Equipment" at bounding box center [129, 197] width 74 height 9
checkbox input "true"
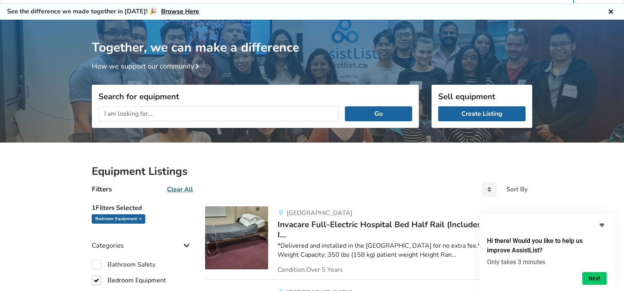
scroll to position [9, 0]
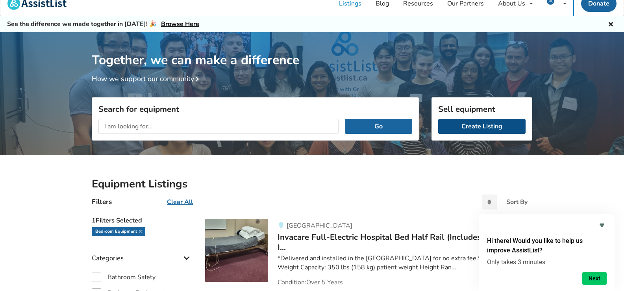
click at [473, 130] on link "Create Listing" at bounding box center [482, 126] width 87 height 15
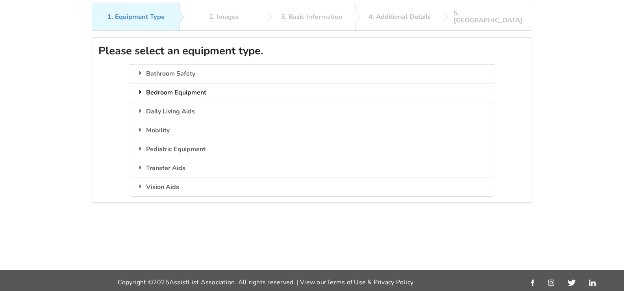
scroll to position [51, 0]
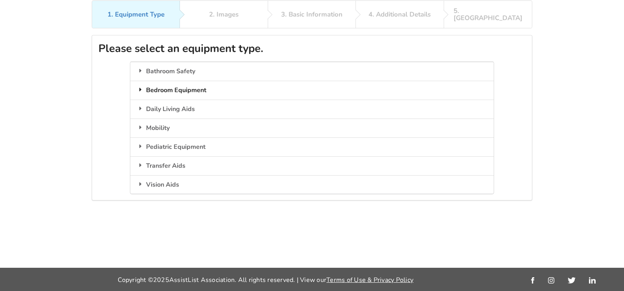
click at [138, 86] on icon at bounding box center [141, 89] width 8 height 6
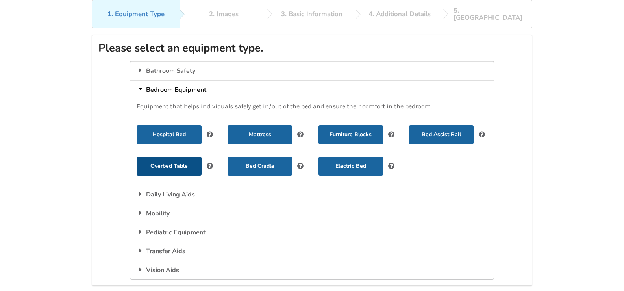
click at [183, 157] on button "Overbed Table" at bounding box center [169, 166] width 65 height 19
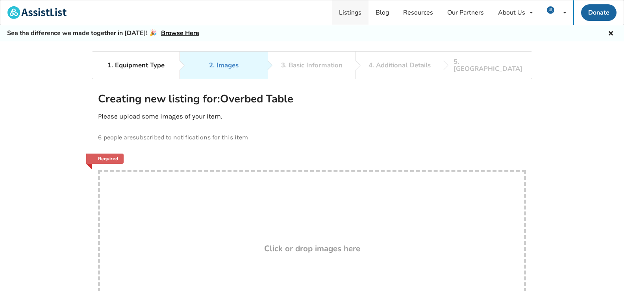
click at [338, 10] on link "Listings" at bounding box center [350, 12] width 37 height 24
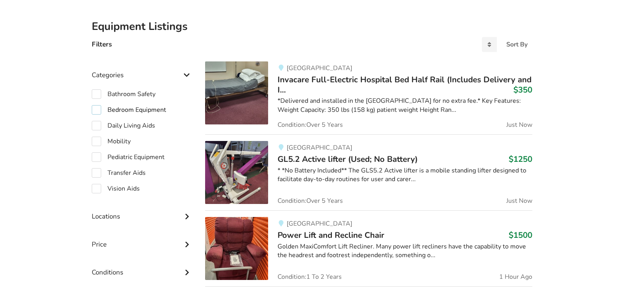
click at [121, 110] on label "Bedroom Equipment" at bounding box center [129, 109] width 74 height 9
checkbox input "true"
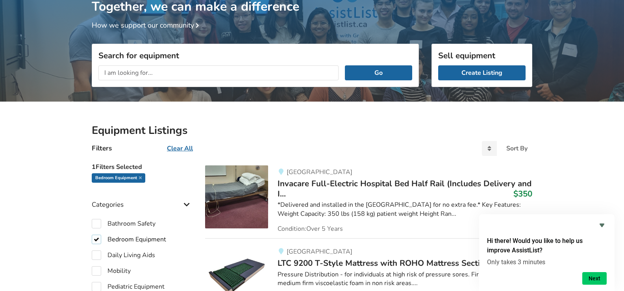
scroll to position [79, 0]
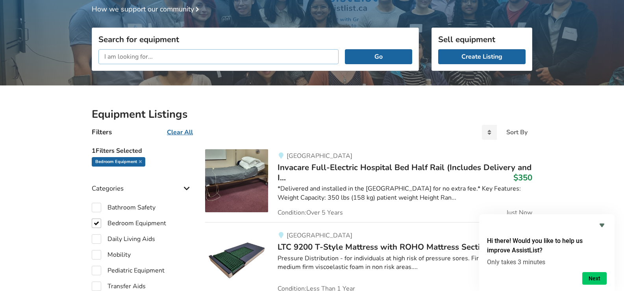
click at [176, 52] on input "text" at bounding box center [218, 56] width 240 height 15
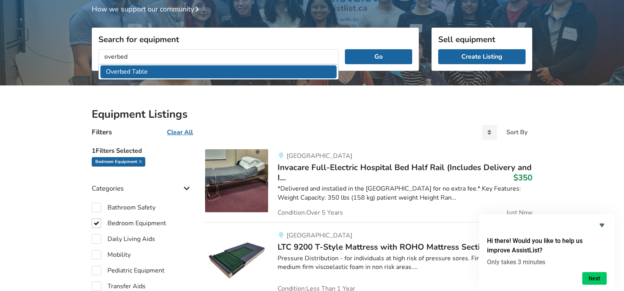
click at [140, 67] on li "Overbed Table" at bounding box center [218, 71] width 236 height 13
type input "Overbed Table"
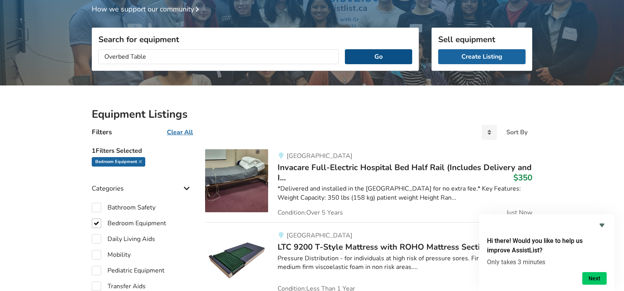
click at [372, 52] on button "Go" at bounding box center [378, 56] width 67 height 15
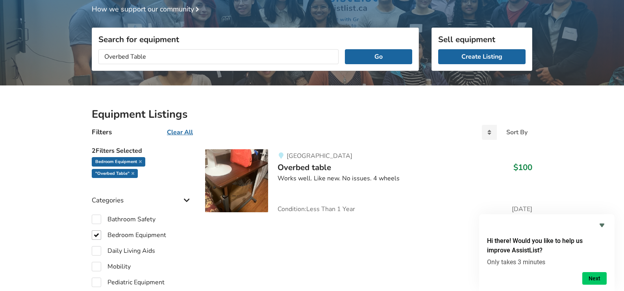
click at [264, 175] on img at bounding box center [236, 180] width 63 height 63
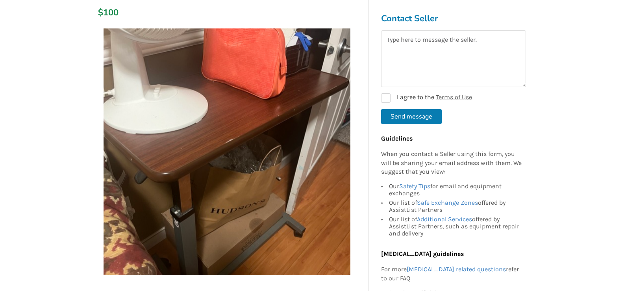
scroll to position [118, 0]
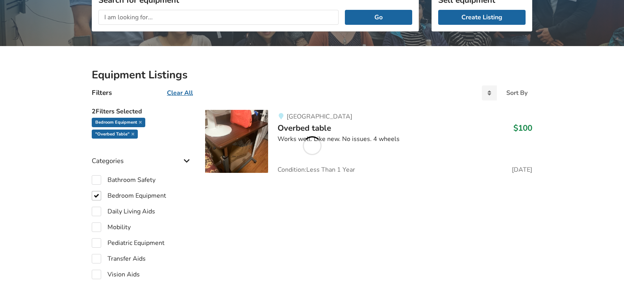
scroll to position [79, 0]
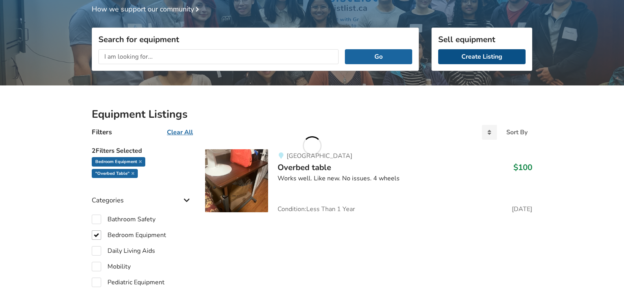
click at [457, 58] on link "Create Listing" at bounding box center [482, 56] width 87 height 15
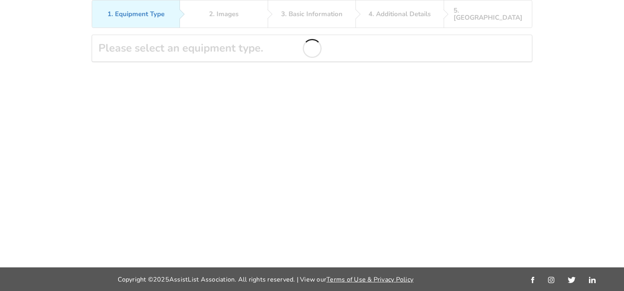
scroll to position [51, 0]
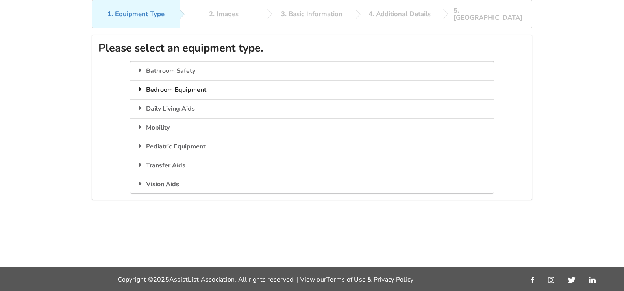
click at [188, 89] on div "Bedroom Equipment" at bounding box center [311, 89] width 363 height 19
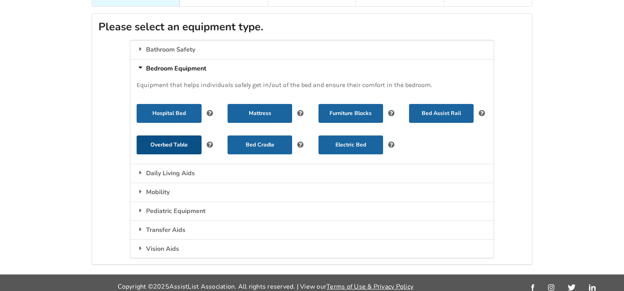
click at [160, 136] on button "Overbed Table" at bounding box center [169, 145] width 65 height 19
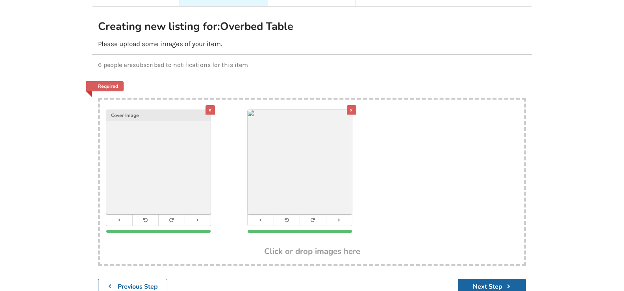
click at [353, 105] on div "x" at bounding box center [351, 109] width 9 height 9
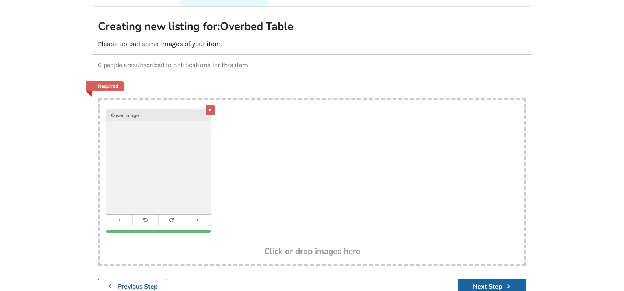
click at [207, 105] on div "x" at bounding box center [210, 109] width 9 height 9
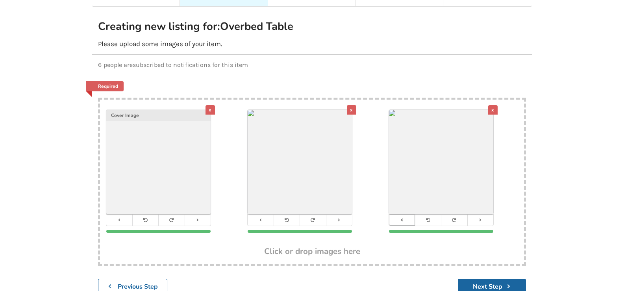
click at [400, 218] on icon at bounding box center [402, 220] width 5 height 4
click at [185, 161] on img at bounding box center [158, 162] width 104 height 104
click at [209, 105] on div "x" at bounding box center [210, 109] width 9 height 9
click at [402, 218] on icon at bounding box center [402, 220] width 5 height 4
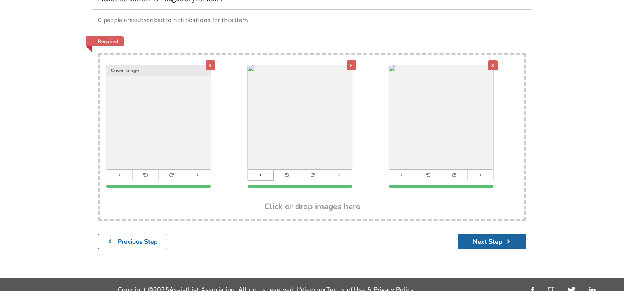
scroll to position [121, 0]
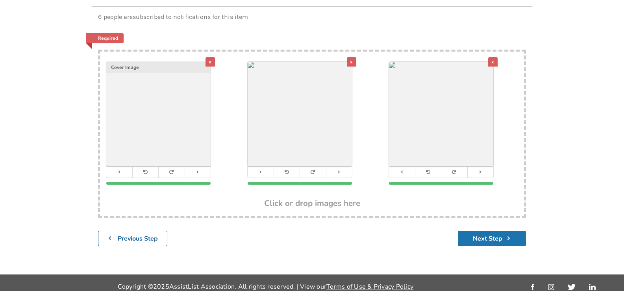
click at [478, 231] on button "Next Step" at bounding box center [492, 238] width 68 height 15
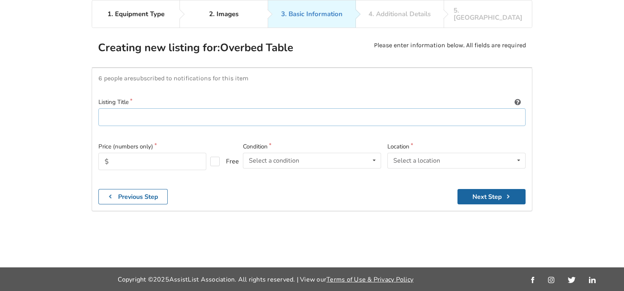
click at [261, 111] on input at bounding box center [311, 117] width 427 height 18
type input "Over Bed Table"
click at [153, 153] on input "text" at bounding box center [152, 161] width 108 height 17
type input "25"
click at [323, 157] on div "Select a condition Brand New Less Than 1 Year 1 To 2 Years 3 To 5 Years Over 5 …" at bounding box center [312, 161] width 138 height 16
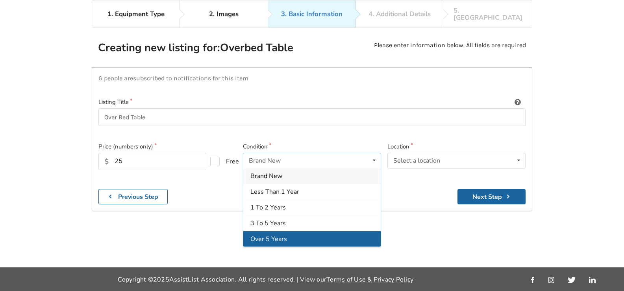
click at [291, 231] on div "Over 5 Years" at bounding box center [312, 239] width 138 height 16
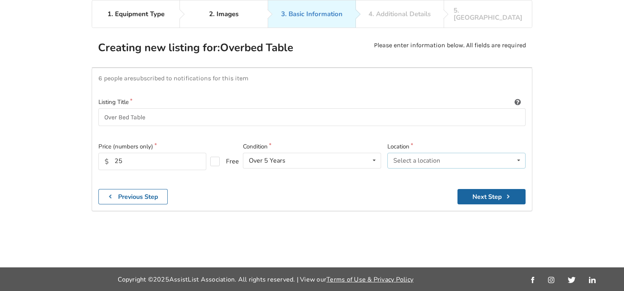
click at [451, 153] on div "Select a location Abbotsford Burnaby Chilliwack Coquitlam Delta Langley Maple R…" at bounding box center [457, 161] width 138 height 16
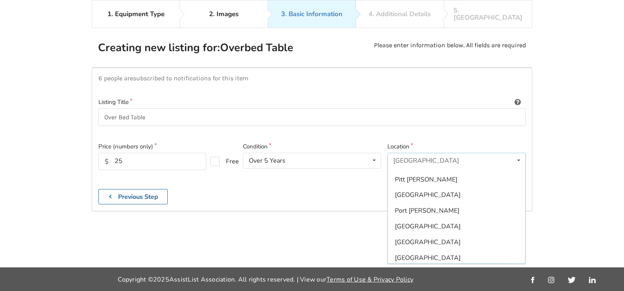
scroll to position [234, 0]
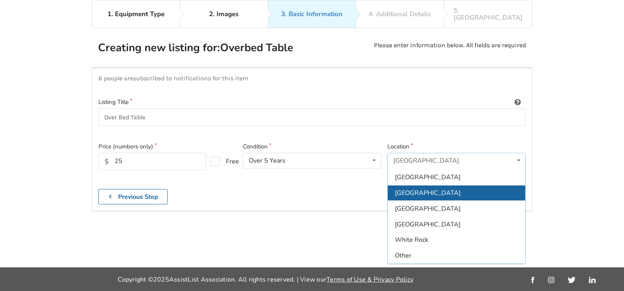
click at [427, 185] on div "[GEOGRAPHIC_DATA]" at bounding box center [457, 193] width 138 height 16
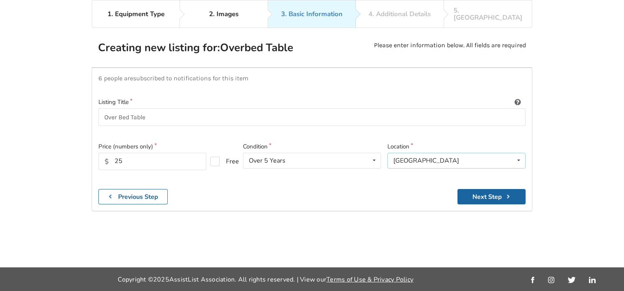
click at [444, 156] on div "Surrey Abbotsford Burnaby Chilliwack Coquitlam Delta Langley Maple Ridge Missio…" at bounding box center [457, 161] width 138 height 16
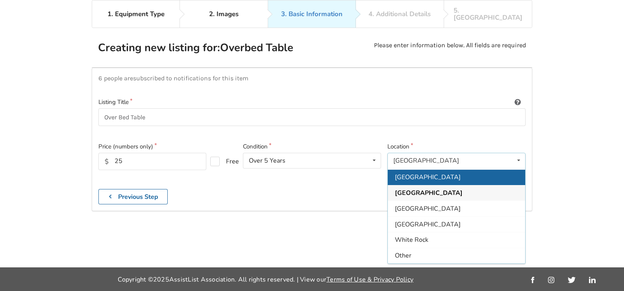
click at [430, 173] on div "[GEOGRAPHIC_DATA]" at bounding box center [457, 177] width 138 height 16
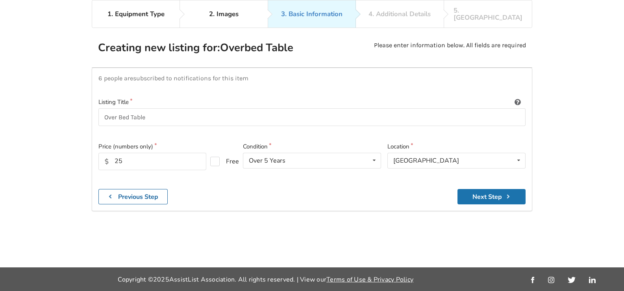
click at [468, 190] on button "Next Step" at bounding box center [492, 196] width 68 height 15
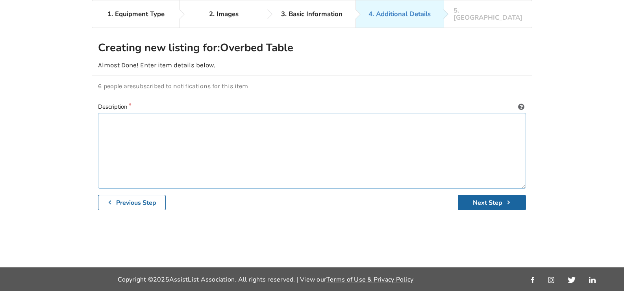
click at [169, 115] on textarea at bounding box center [312, 151] width 428 height 76
type textarea "Over Bed Table in great Condition"
drag, startPoint x: 204, startPoint y: 116, endPoint x: 90, endPoint y: 116, distance: 114.7
click at [90, 116] on div "1. Equipment Type 2. Images 3. Basic Information 4. Additional Details 5. Previ…" at bounding box center [312, 134] width 624 height 268
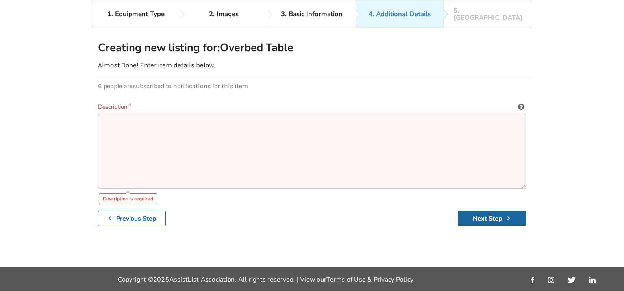
paste textarea "Ideal for activities involving hemi, super-hemi, pediatric height wheelchairs a…"
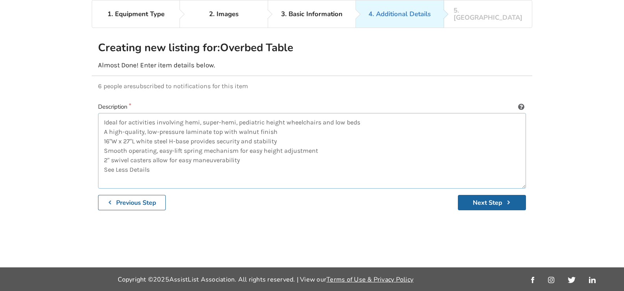
drag, startPoint x: 366, startPoint y: 115, endPoint x: 102, endPoint y: 112, distance: 264.4
click at [102, 113] on textarea "Ideal for activities involving hemi, super-hemi, pediatric height wheelchairs a…" at bounding box center [312, 151] width 428 height 76
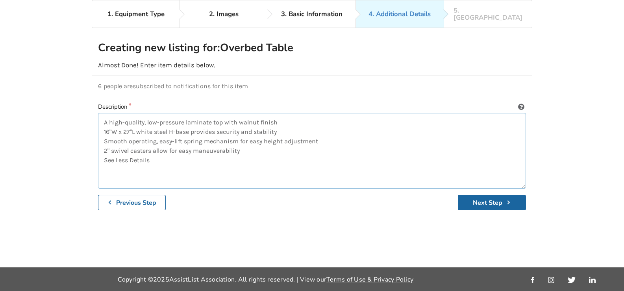
drag, startPoint x: 185, startPoint y: 123, endPoint x: 102, endPoint y: 122, distance: 83.5
click at [102, 122] on textarea "A high-quality, low-pressure laminate top with walnut finish 16"W x 27"L white …" at bounding box center [312, 151] width 428 height 76
drag, startPoint x: 286, startPoint y: 134, endPoint x: 138, endPoint y: 134, distance: 148.5
click at [138, 134] on textarea "laminate top with walnut finish 16"W x 27"L white steel H-base provides securit…" at bounding box center [312, 151] width 428 height 76
click at [129, 134] on textarea "laminate top with walnut finish 16"W x 27"L Smooth operating, easy-lift spring …" at bounding box center [312, 151] width 428 height 76
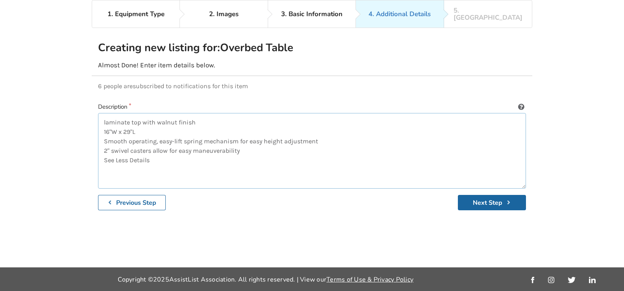
drag, startPoint x: 159, startPoint y: 164, endPoint x: 102, endPoint y: 165, distance: 57.5
click at [102, 165] on textarea "laminate top with walnut finish 16"W x 29"L Smooth operating, easy-lift spring …" at bounding box center [312, 151] width 428 height 76
type textarea "laminate top with walnut finish 16"W x 29"L Smooth operating, easy-lift spring …"
click at [486, 195] on button "Next Step" at bounding box center [492, 202] width 68 height 15
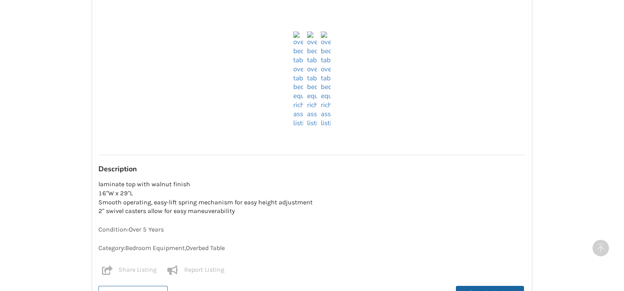
scroll to position [682, 0]
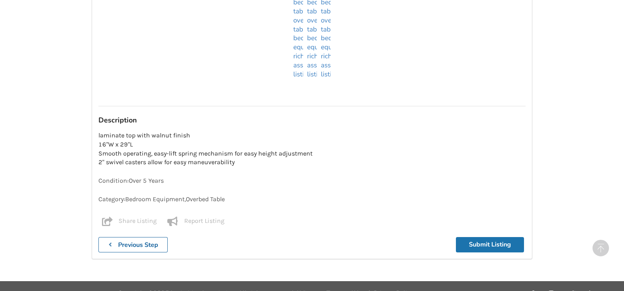
click at [481, 245] on button "Submit Listing" at bounding box center [490, 244] width 68 height 15
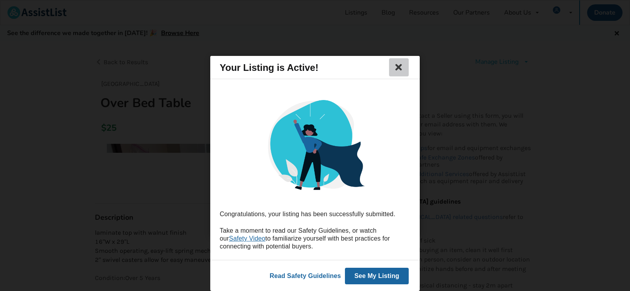
click at [402, 69] on icon at bounding box center [399, 67] width 11 height 9
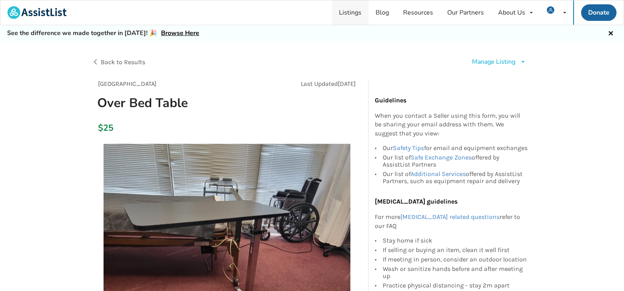
click at [358, 17] on link "Listings" at bounding box center [350, 12] width 37 height 24
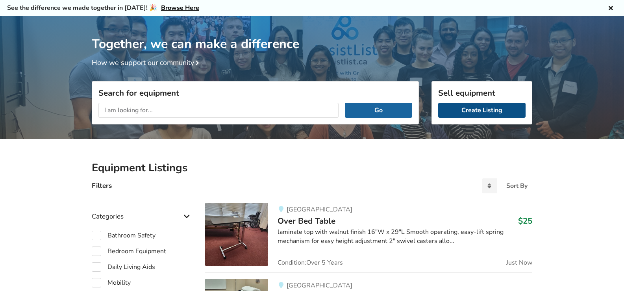
click at [444, 111] on link "Create Listing" at bounding box center [482, 110] width 87 height 15
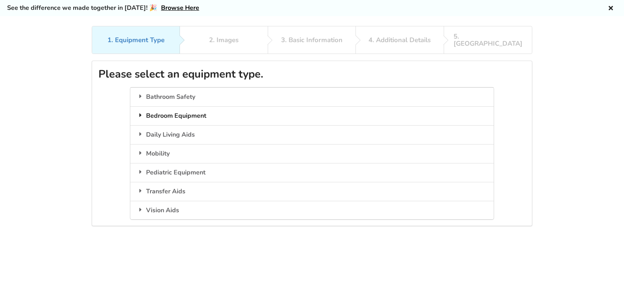
click at [195, 106] on div "Bedroom Equipment" at bounding box center [311, 115] width 363 height 19
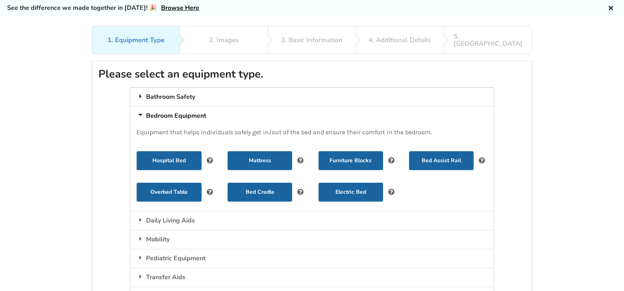
click at [162, 89] on div "Bathroom Safety" at bounding box center [311, 96] width 363 height 19
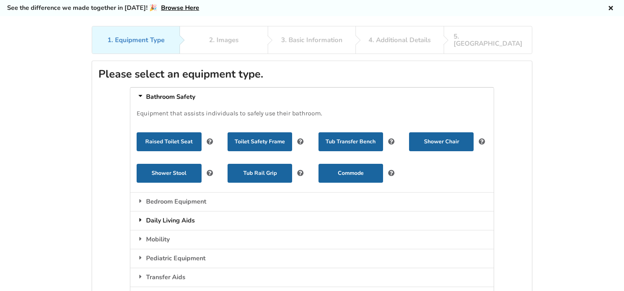
click at [182, 216] on div "Daily Living Aids" at bounding box center [311, 220] width 363 height 19
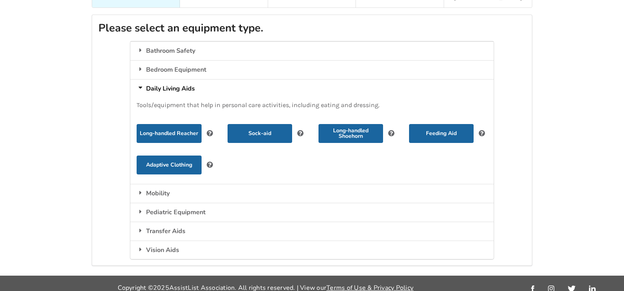
scroll to position [72, 0]
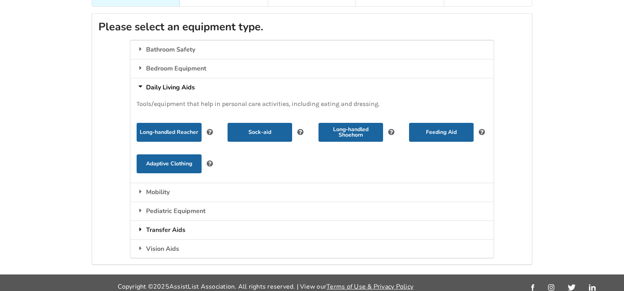
click at [155, 223] on div "Transfer Aids" at bounding box center [311, 230] width 363 height 19
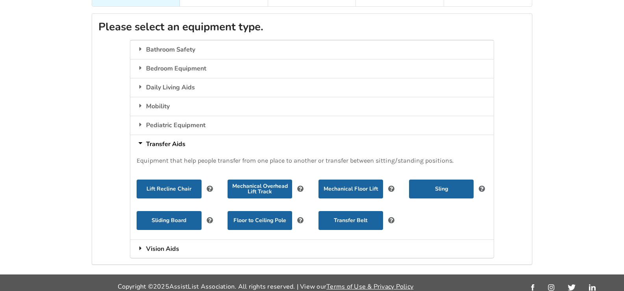
click at [145, 245] on div "Vision Aids" at bounding box center [311, 249] width 363 height 19
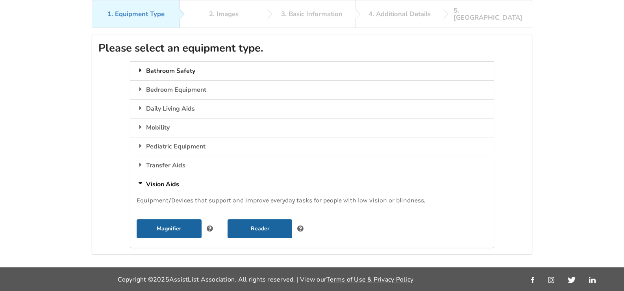
click at [156, 62] on div "Bathroom Safety" at bounding box center [311, 70] width 363 height 19
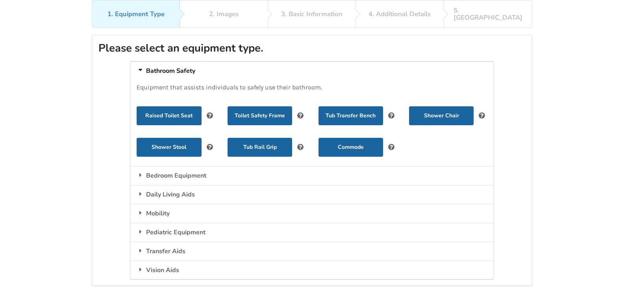
scroll to position [72, 0]
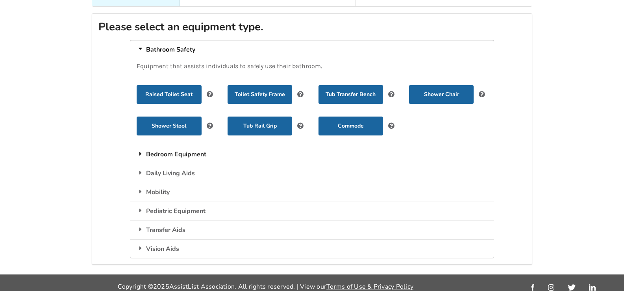
click at [145, 145] on div "Bedroom Equipment" at bounding box center [311, 154] width 363 height 19
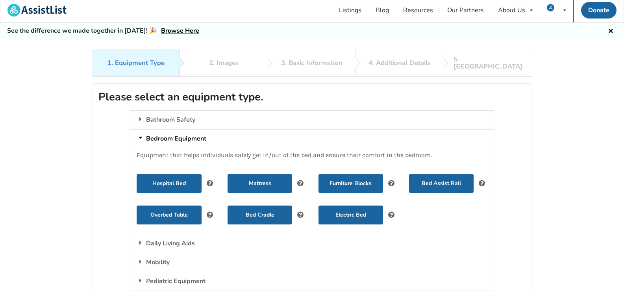
scroll to position [0, 0]
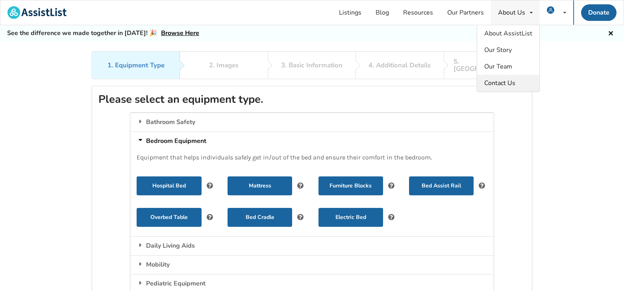
click at [484, 80] on link "Contact Us" at bounding box center [509, 83] width 62 height 17
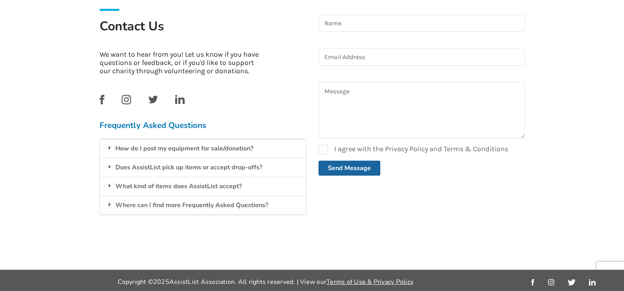
scroll to position [188, 0]
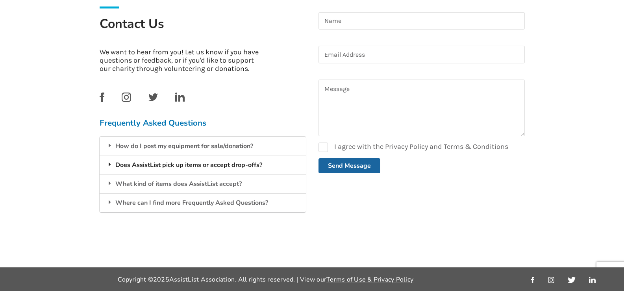
click at [110, 162] on icon at bounding box center [110, 164] width 8 height 6
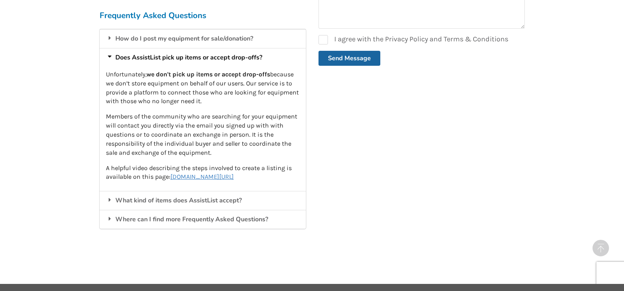
scroll to position [312, 0]
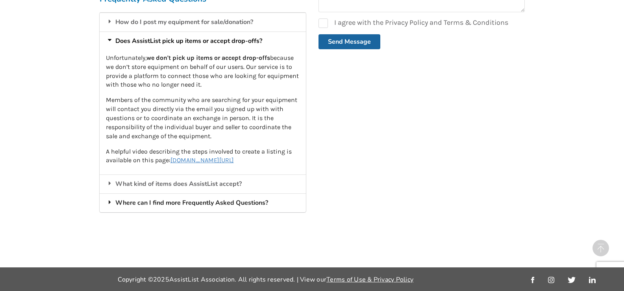
click at [110, 203] on icon at bounding box center [110, 202] width 8 height 6
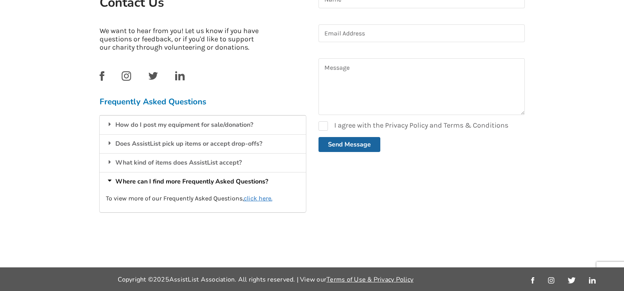
click at [253, 199] on u "click here." at bounding box center [258, 198] width 29 height 7
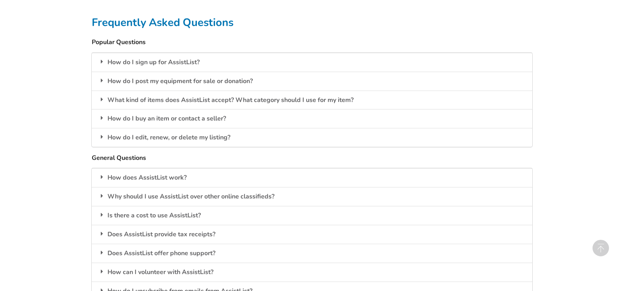
scroll to position [670, 0]
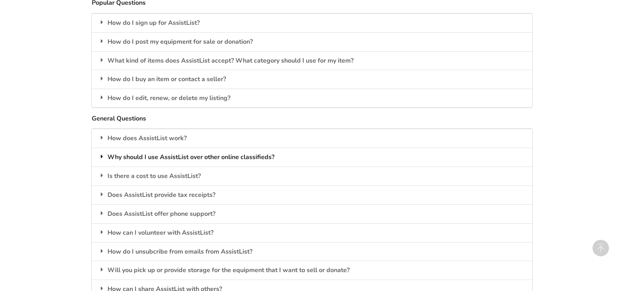
click at [98, 156] on icon at bounding box center [102, 156] width 8 height 6
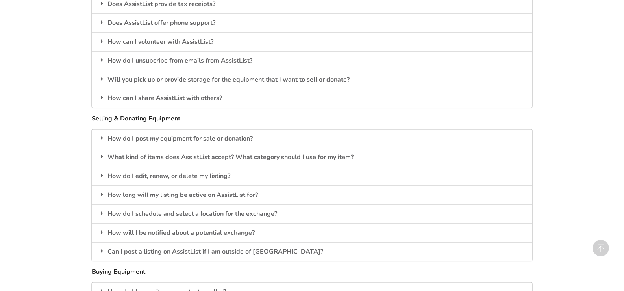
scroll to position [946, 0]
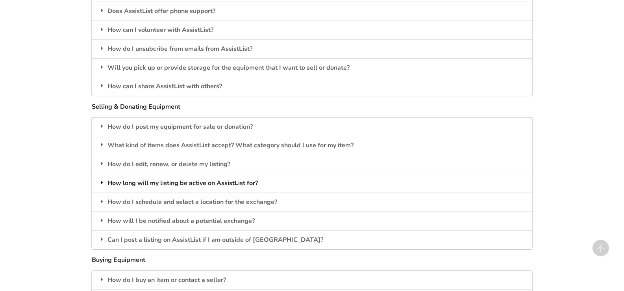
click at [98, 183] on icon at bounding box center [102, 182] width 8 height 6
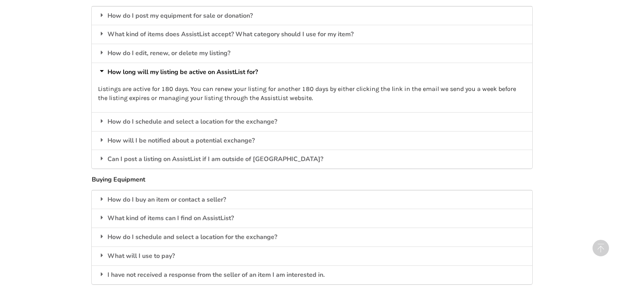
scroll to position [1064, 0]
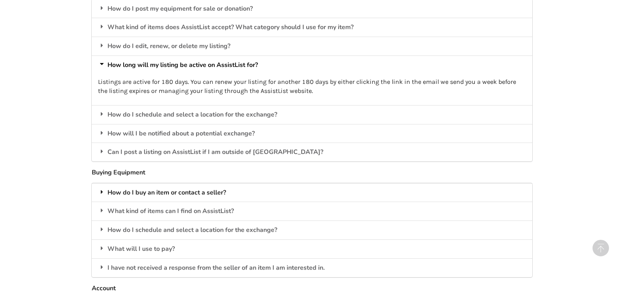
click at [99, 189] on icon at bounding box center [102, 192] width 8 height 6
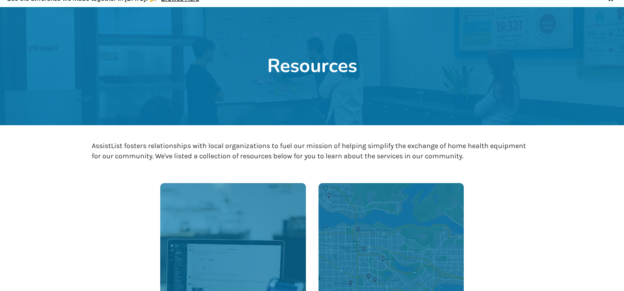
scroll to position [0, 0]
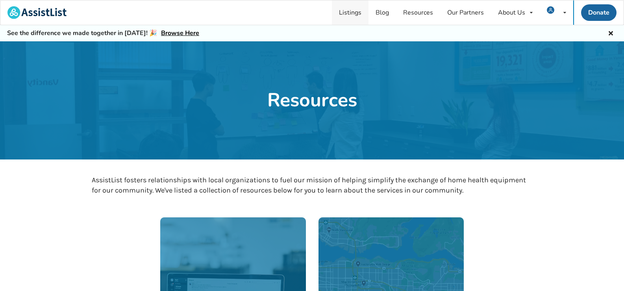
click at [360, 17] on link "Listings" at bounding box center [350, 12] width 37 height 24
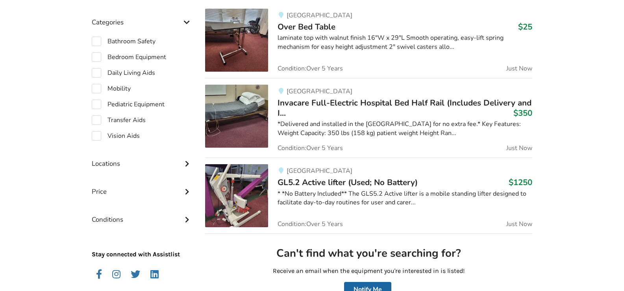
scroll to position [222, 0]
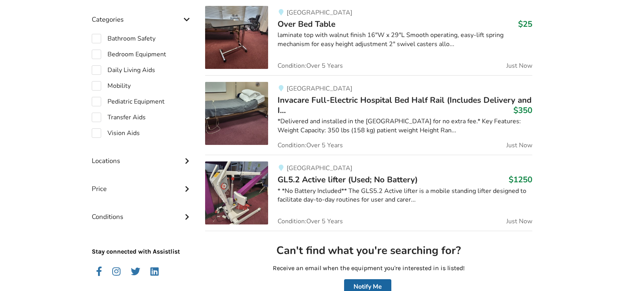
click at [288, 99] on span "Invacare Full-Electric Hospital Bed Half Rail (Includes Delivery and I..." at bounding box center [405, 105] width 254 height 21
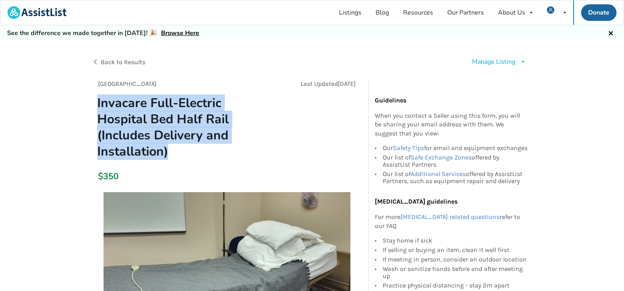
drag, startPoint x: 97, startPoint y: 100, endPoint x: 185, endPoint y: 152, distance: 101.8
click at [185, 152] on h1 "Invacare Full-Electric Hospital Bed Half Rail (Includes Delivery and Installati…" at bounding box center [184, 127] width 186 height 65
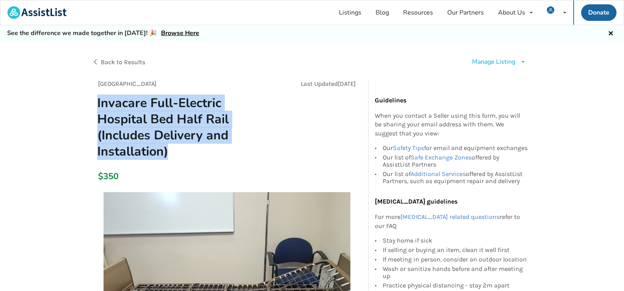
copy h1 "Invacare Full-Electric Hospital Bed Half Rail (Includes Delivery and Installati…"
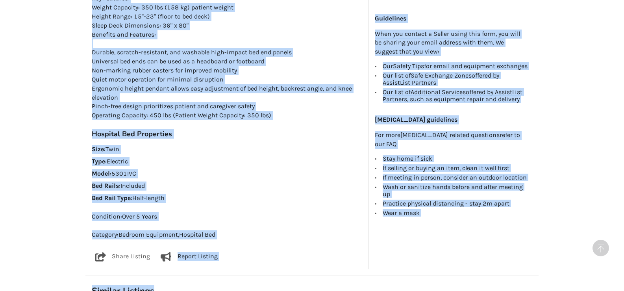
scroll to position [639, 0]
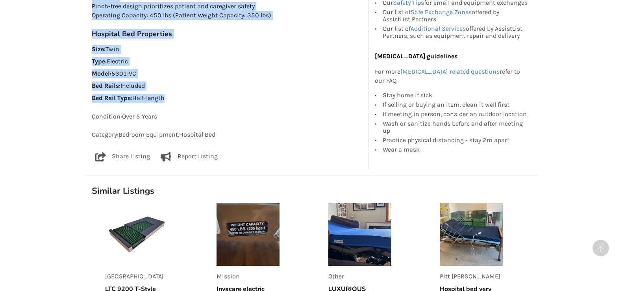
drag, startPoint x: 92, startPoint y: 110, endPoint x: 168, endPoint y: 95, distance: 77.0
copy div "Description *Delivered and installed in the lower mainland for no extra fee.* K…"
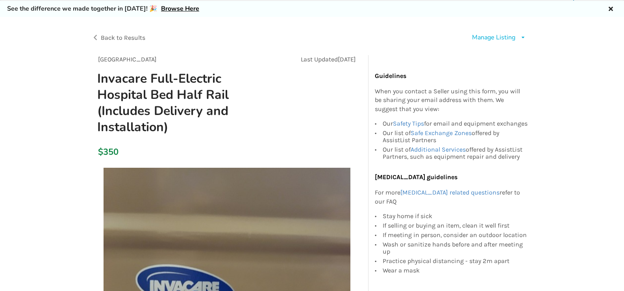
scroll to position [0, 0]
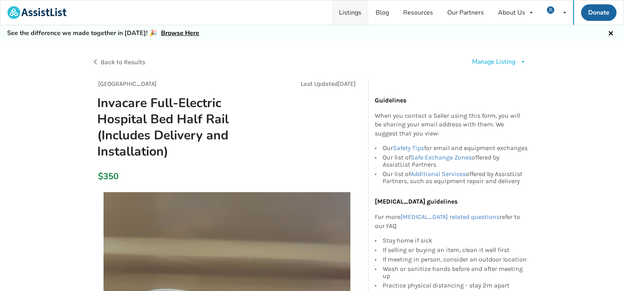
click at [350, 17] on link "Listings" at bounding box center [350, 12] width 37 height 24
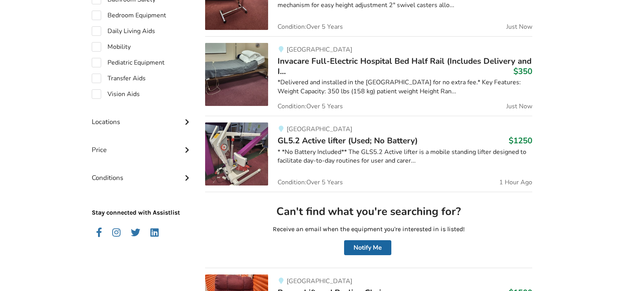
scroll to position [262, 0]
click at [316, 143] on span "GL5.2 Active lifter (Used; No Battery)" at bounding box center [348, 140] width 140 height 11
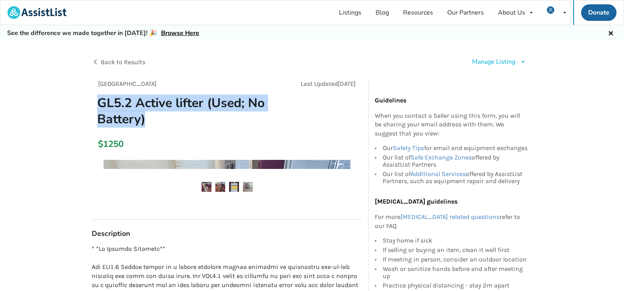
drag, startPoint x: 98, startPoint y: 102, endPoint x: 152, endPoint y: 123, distance: 58.2
click at [152, 123] on h1 "GL5.2 Active lifter (Used; No Battery)" at bounding box center [184, 111] width 186 height 32
copy h1 "GL5.2 Active lifter (Used; No Battery)"
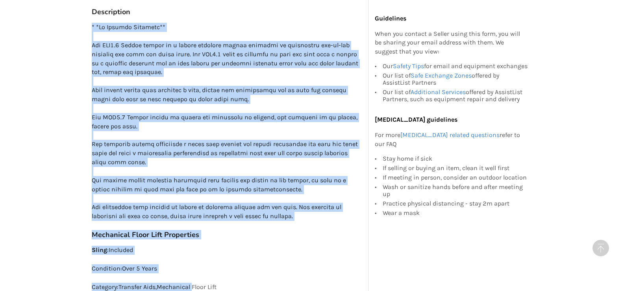
scroll to position [471, 0]
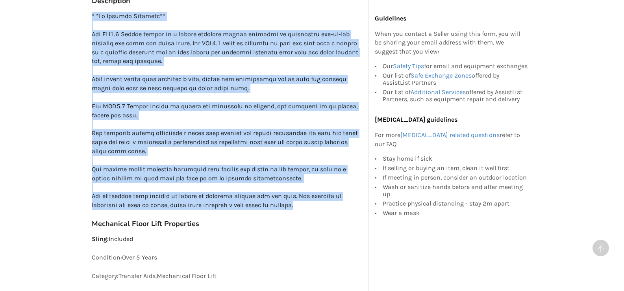
drag, startPoint x: 92, startPoint y: 132, endPoint x: 318, endPoint y: 205, distance: 237.1
click at [318, 205] on p at bounding box center [227, 111] width 271 height 198
copy p "* *No Battery Included** The GLS5.2 Active lifter is a mobile standing lifter d…"
